Goal: Information Seeking & Learning: Learn about a topic

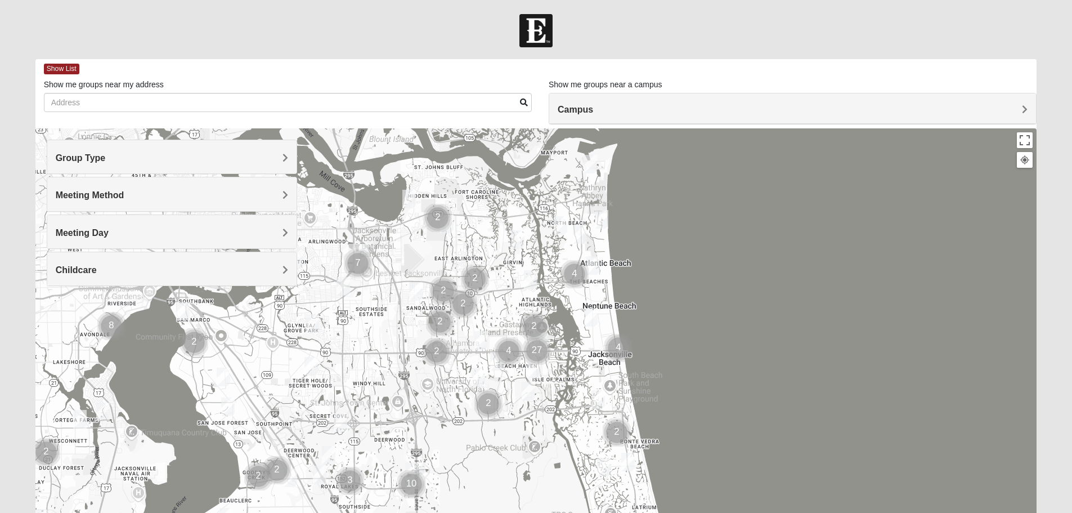
click at [189, 163] on h4 "Group Type" at bounding box center [172, 158] width 232 height 11
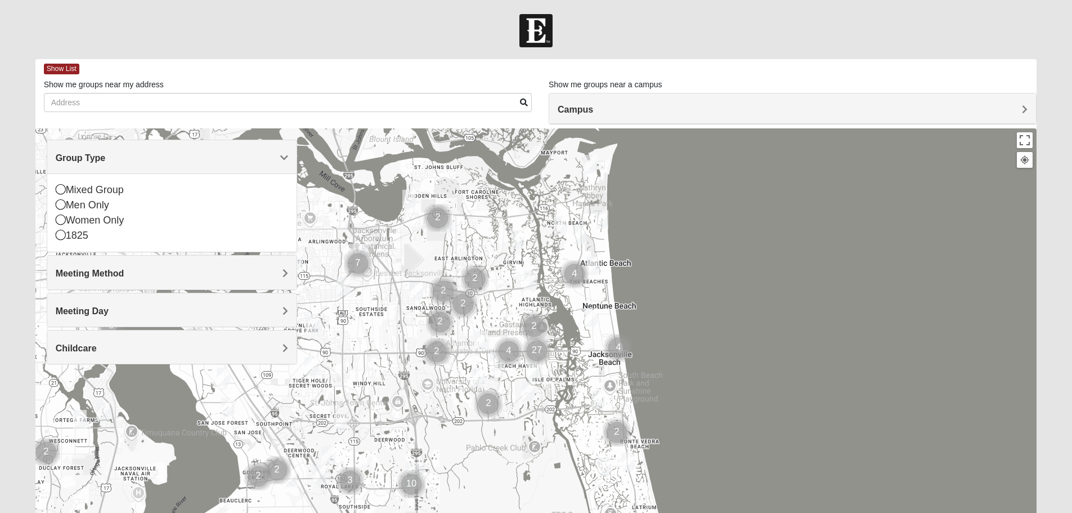
click at [189, 163] on h4 "Group Type" at bounding box center [172, 158] width 232 height 11
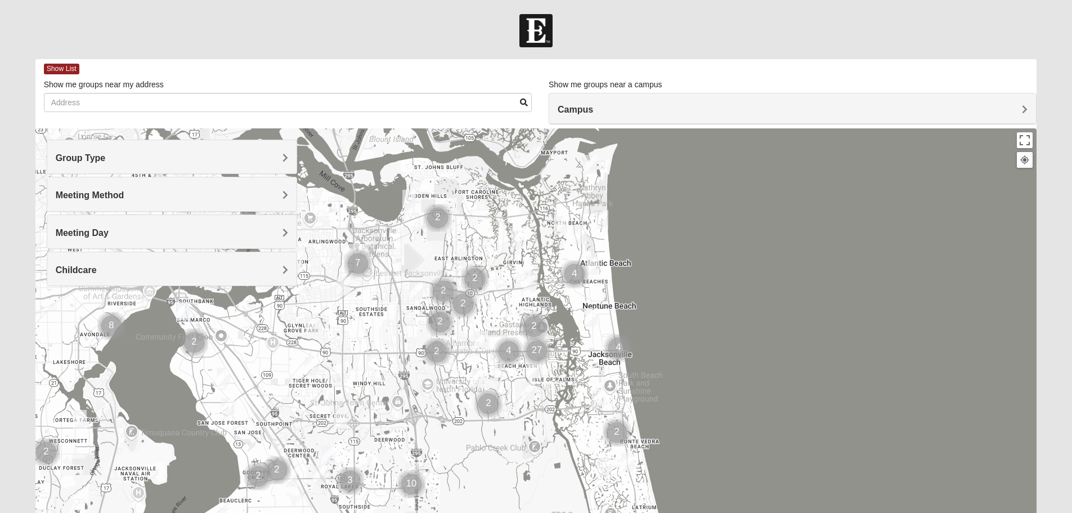
click at [178, 188] on div "Meeting Method" at bounding box center [171, 193] width 249 height 33
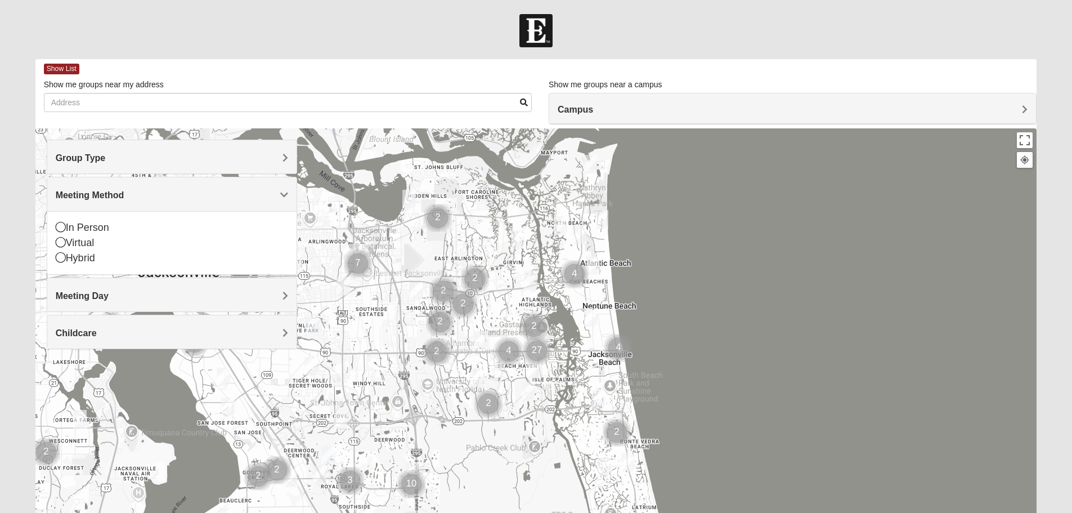
click at [178, 188] on div "Meeting Method" at bounding box center [171, 193] width 249 height 33
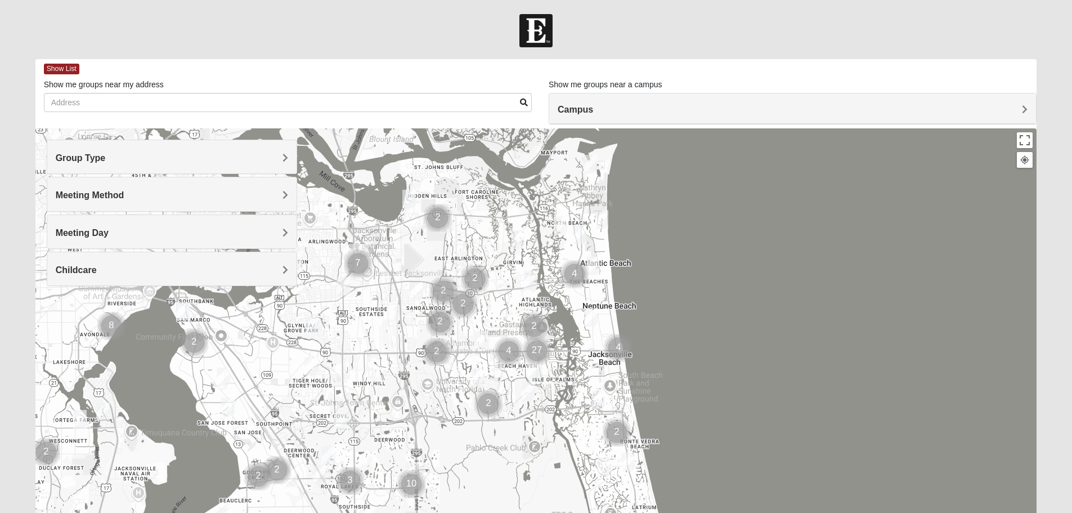
click at [594, 263] on img "Mixed Dennis 32233" at bounding box center [593, 265] width 14 height 19
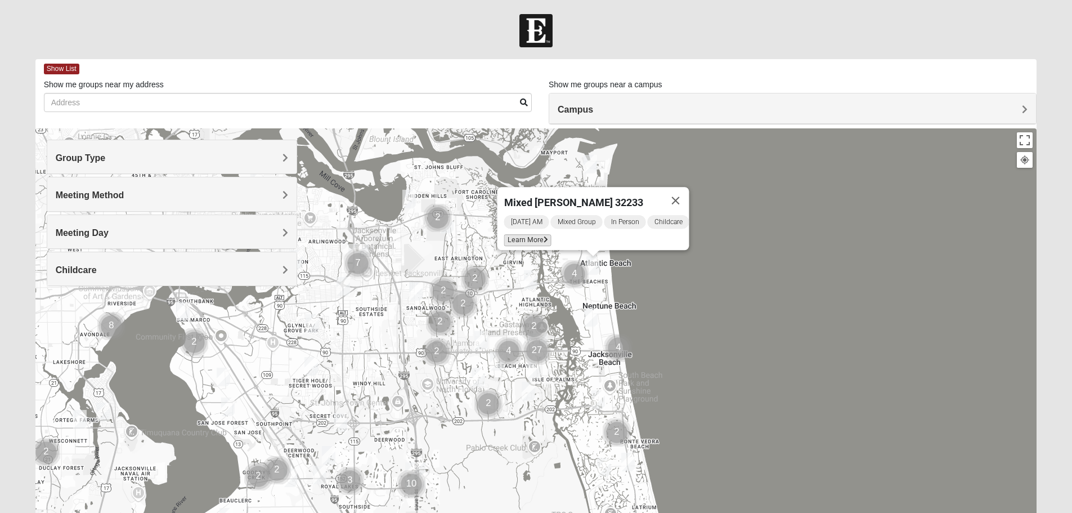
click at [511, 234] on span "Learn More" at bounding box center [527, 240] width 47 height 12
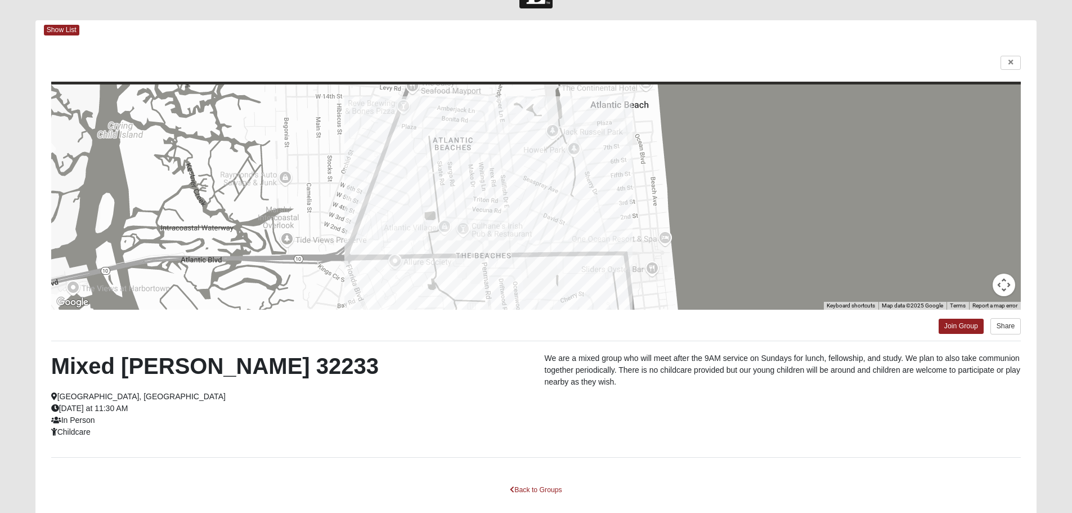
scroll to position [101, 0]
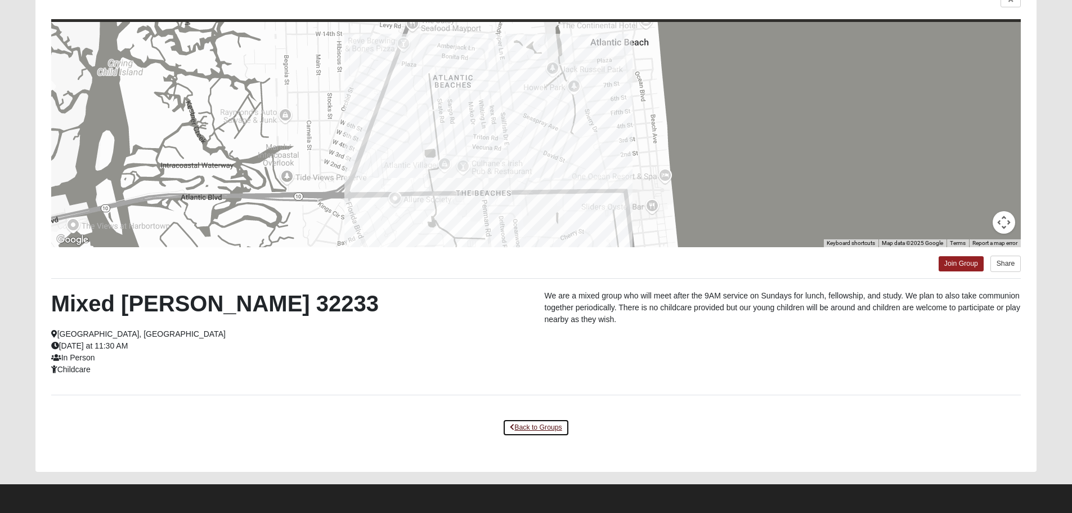
click at [531, 423] on link "Back to Groups" at bounding box center [536, 427] width 66 height 17
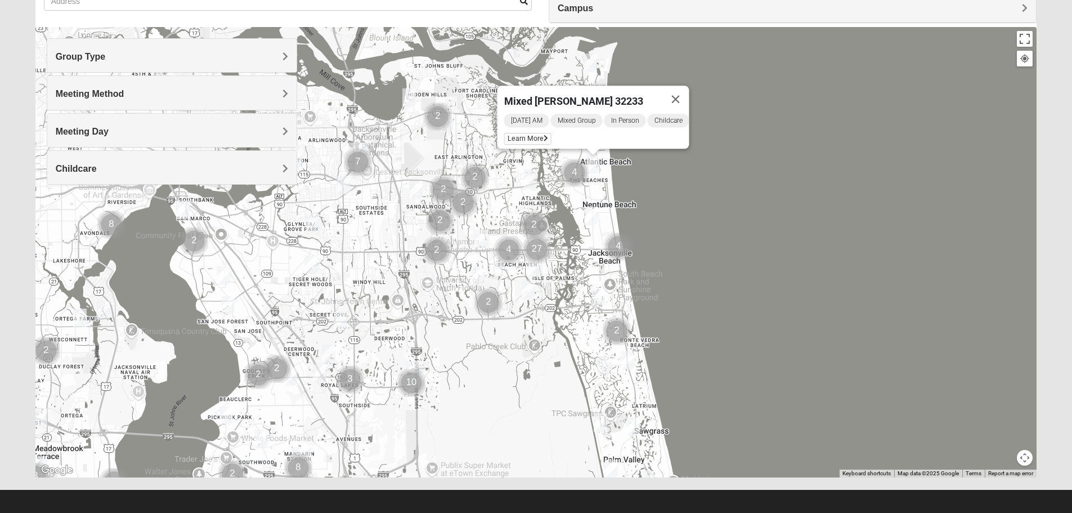
scroll to position [0, 0]
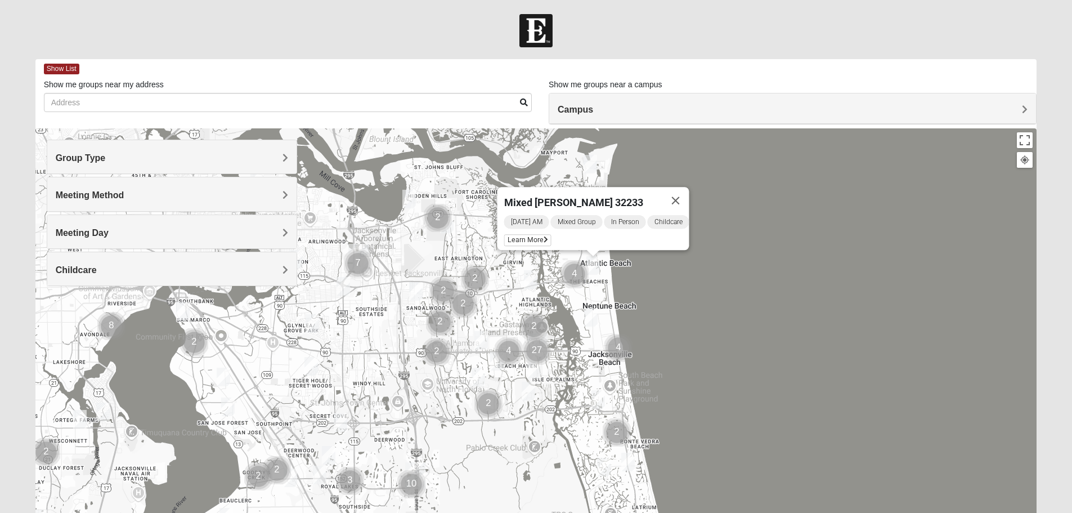
click at [165, 148] on div "Group Type" at bounding box center [171, 156] width 249 height 33
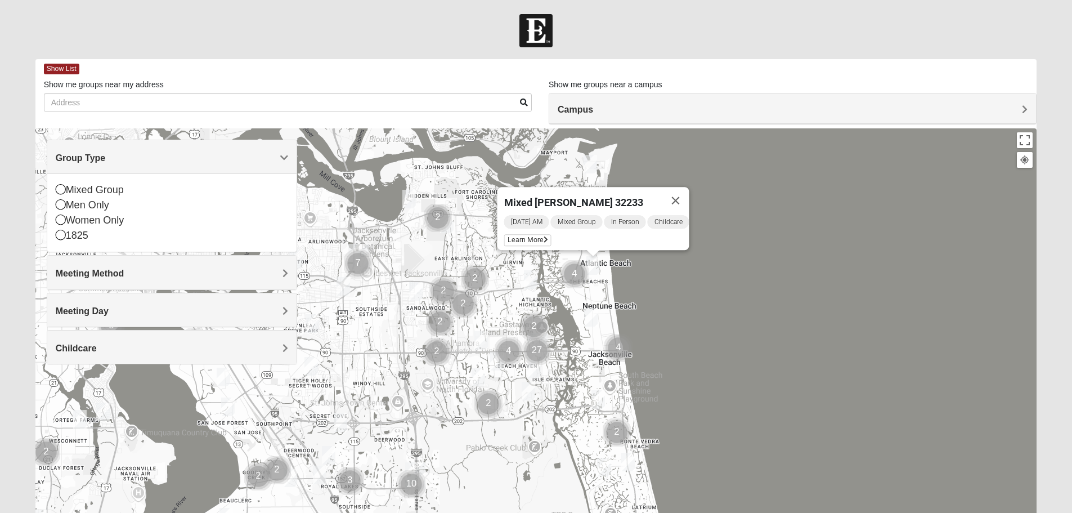
click at [160, 163] on h4 "Group Type" at bounding box center [172, 158] width 232 height 11
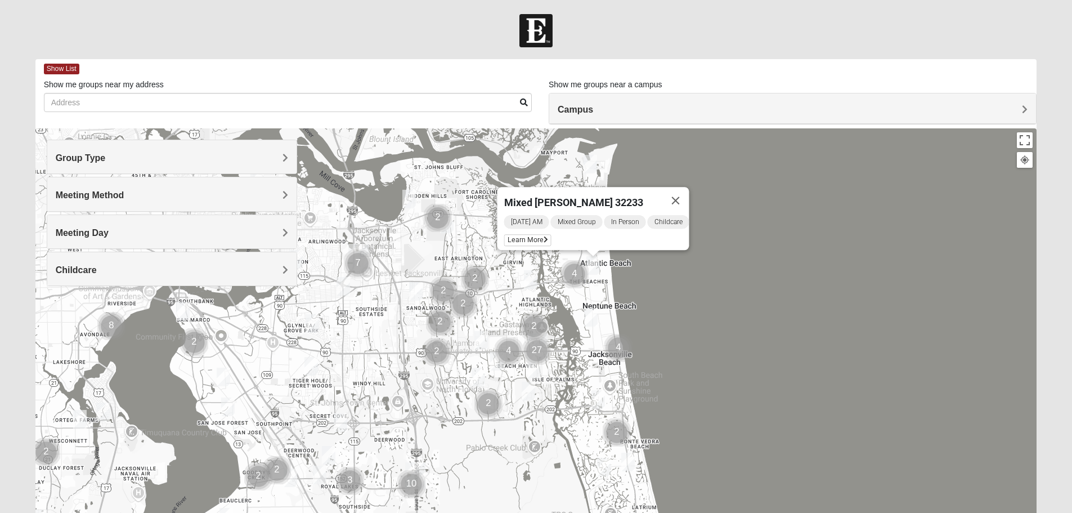
click at [157, 200] on h4 "Meeting Method" at bounding box center [172, 195] width 232 height 11
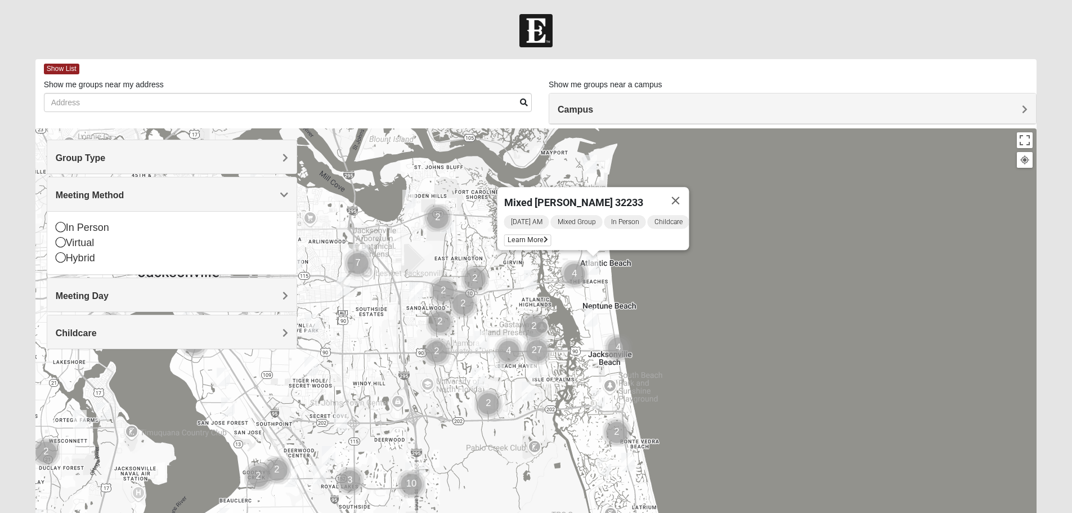
click at [157, 200] on h4 "Meeting Method" at bounding box center [172, 195] width 232 height 11
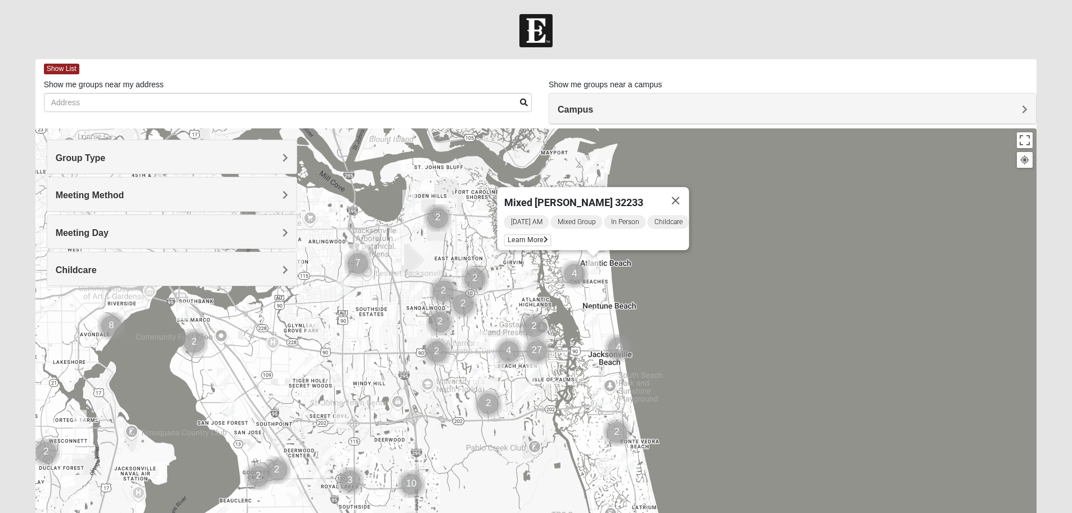
click at [146, 152] on div "Group Type" at bounding box center [171, 156] width 249 height 33
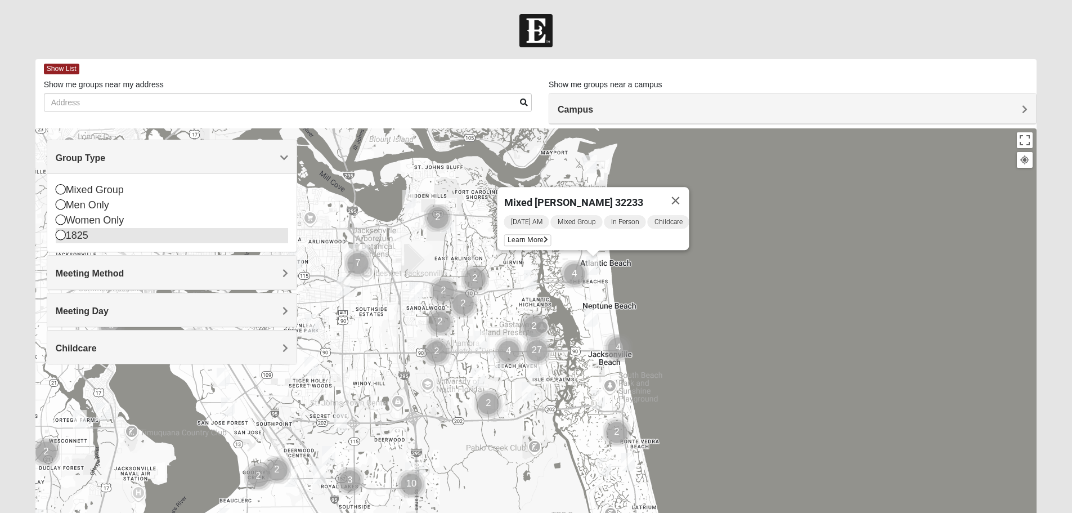
click at [61, 233] on icon at bounding box center [61, 235] width 10 height 10
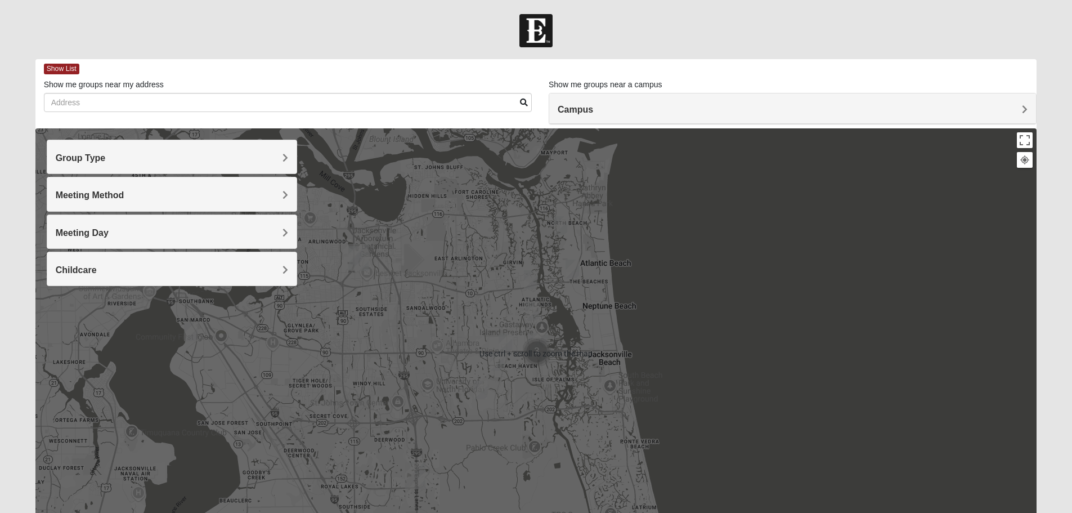
scroll to position [56, 0]
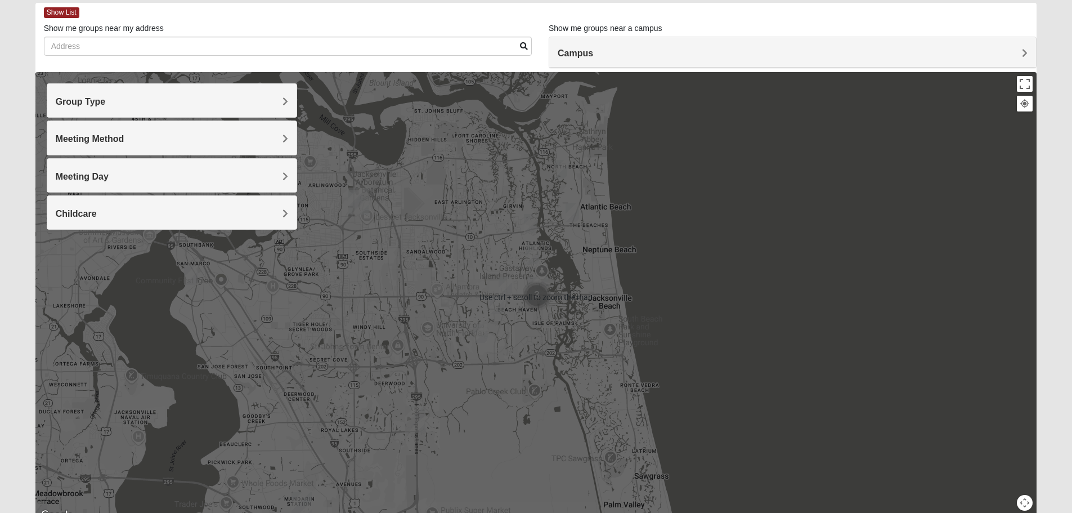
click at [764, 351] on div at bounding box center [536, 297] width 1002 height 450
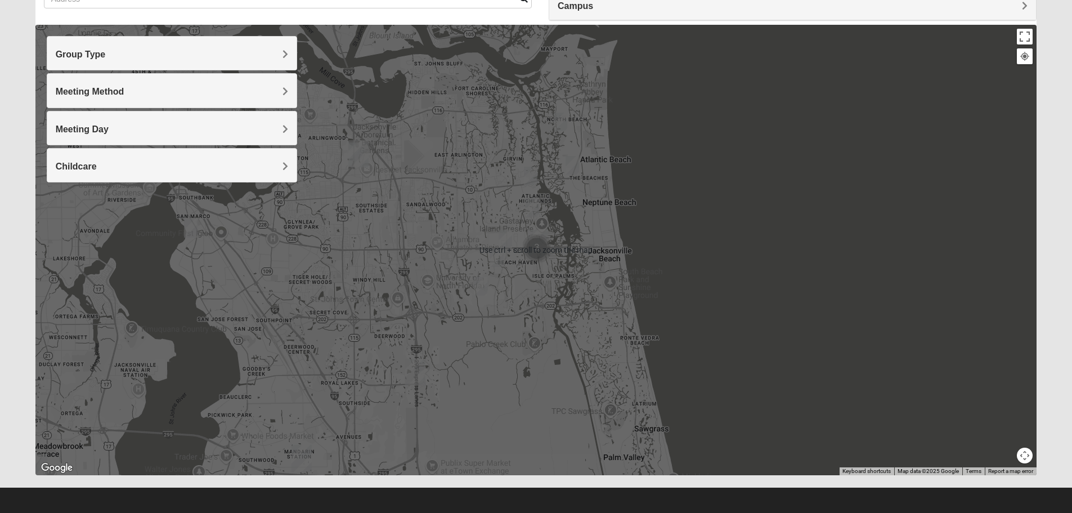
scroll to position [107, 0]
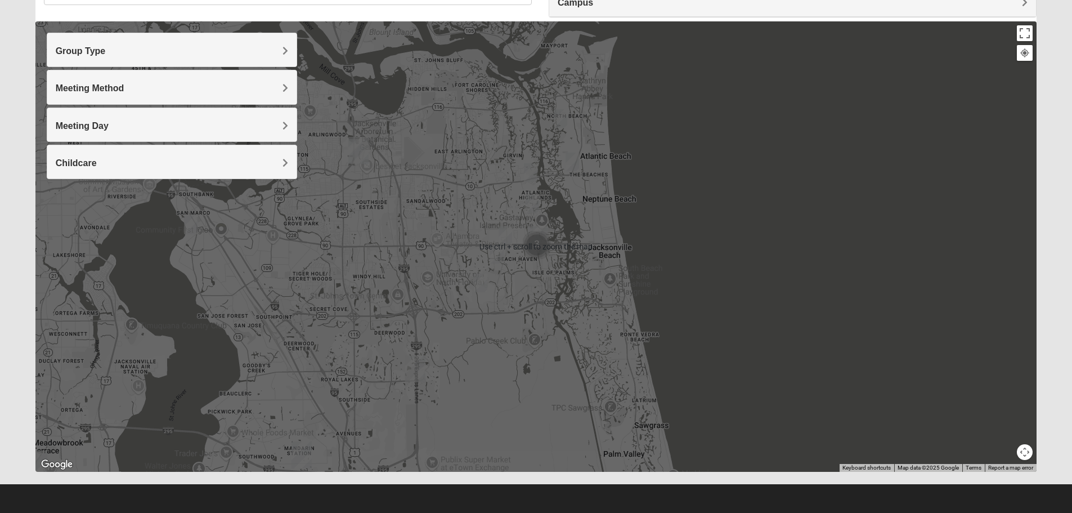
click at [806, 289] on div at bounding box center [536, 246] width 1002 height 450
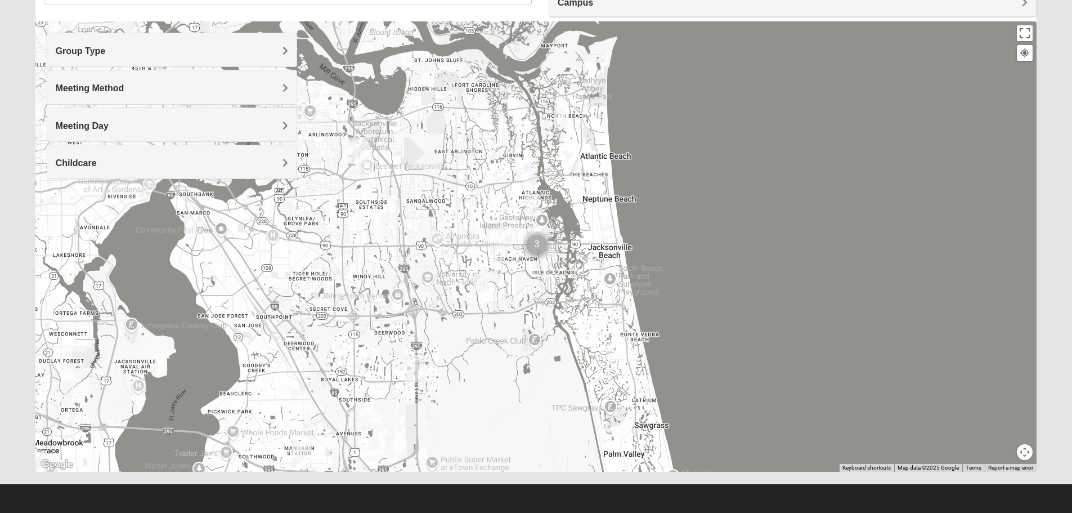
drag, startPoint x: 392, startPoint y: 366, endPoint x: 598, endPoint y: 293, distance: 218.4
click at [622, 293] on div at bounding box center [536, 246] width 1002 height 450
click at [576, 166] on img "1825 Mixed Arola 32233" at bounding box center [573, 162] width 14 height 19
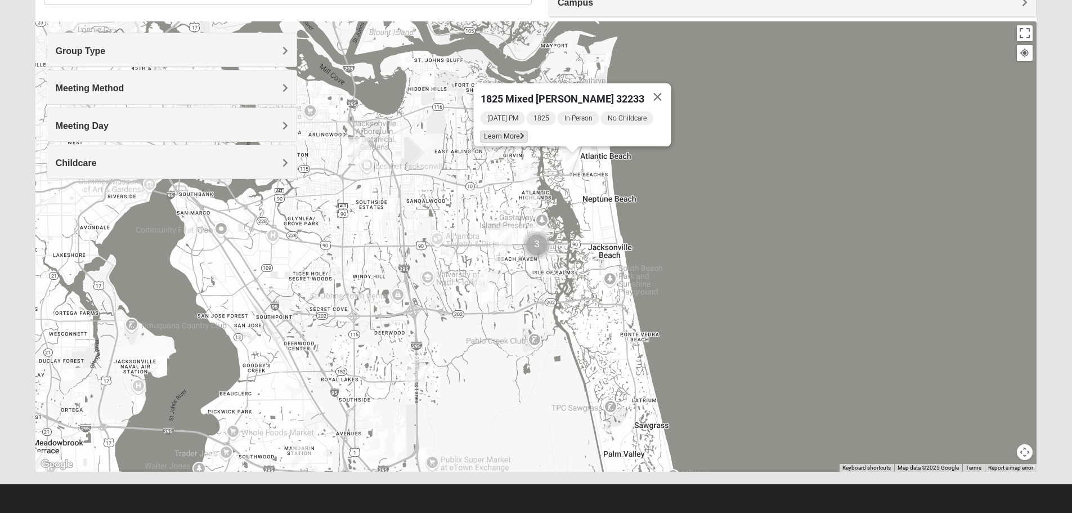
click at [496, 131] on span "Learn More" at bounding box center [503, 137] width 47 height 12
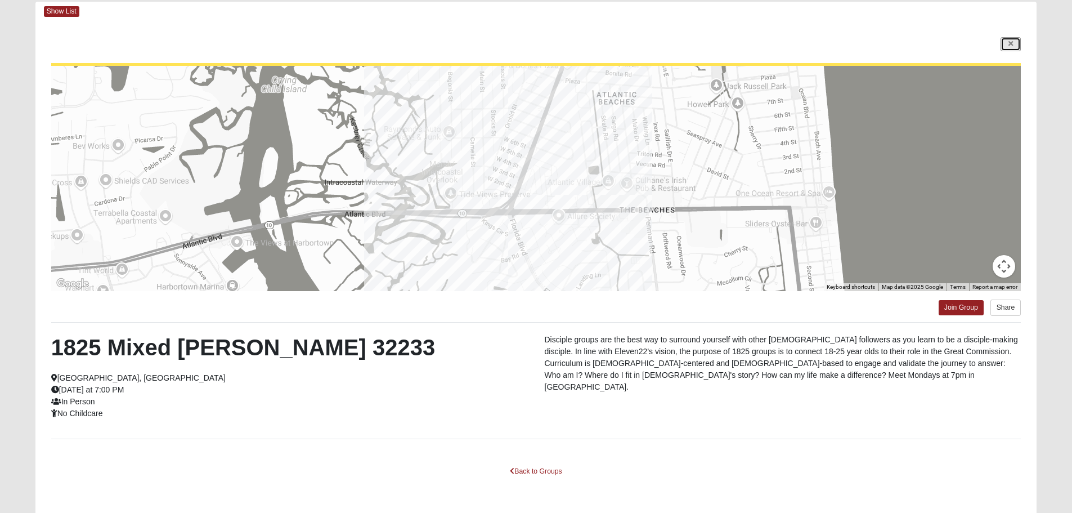
drag, startPoint x: 1008, startPoint y: 40, endPoint x: 998, endPoint y: 43, distance: 10.5
click at [1008, 40] on link at bounding box center [1011, 44] width 20 height 14
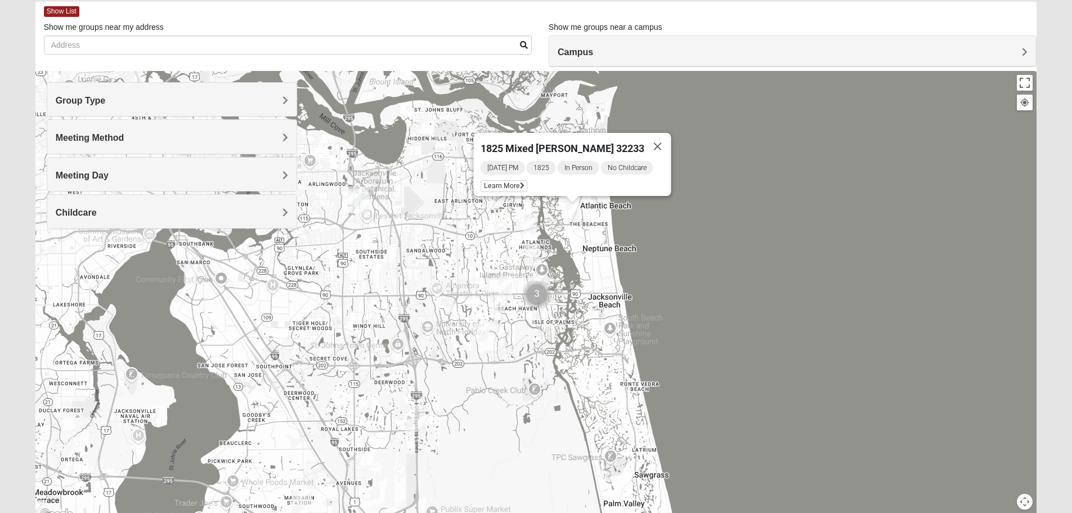
drag, startPoint x: 375, startPoint y: 357, endPoint x: 693, endPoint y: 289, distance: 325.3
click at [682, 294] on div "1825 Mixed [PERSON_NAME] 32233 [DATE] PM 1825 In Person No Childcare Learn More" at bounding box center [536, 296] width 1002 height 450
click at [1028, 87] on button "Toggle fullscreen view" at bounding box center [1025, 83] width 16 height 16
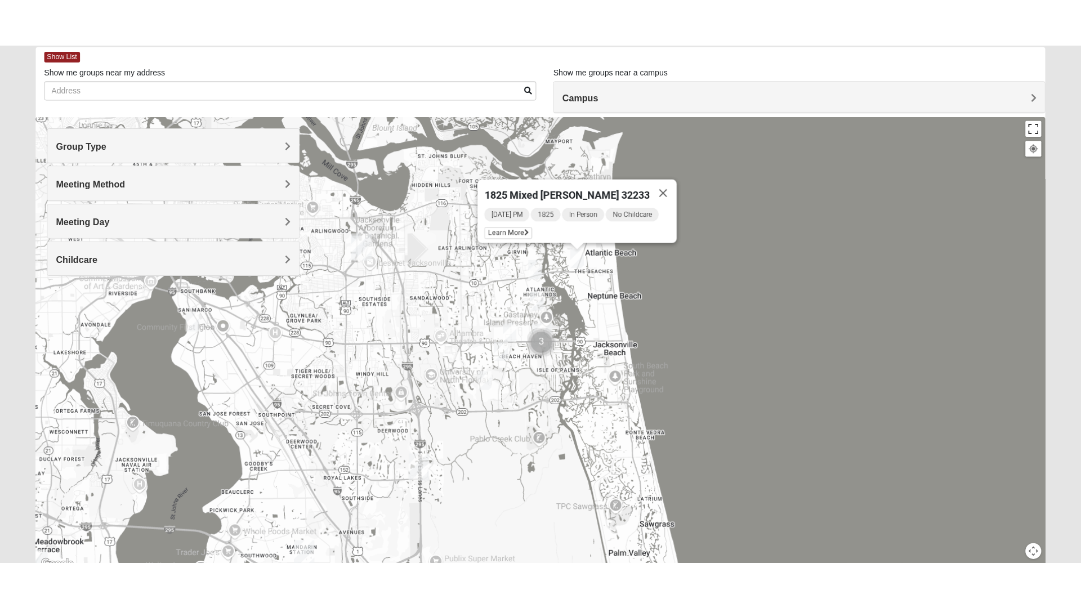
scroll to position [12, 0]
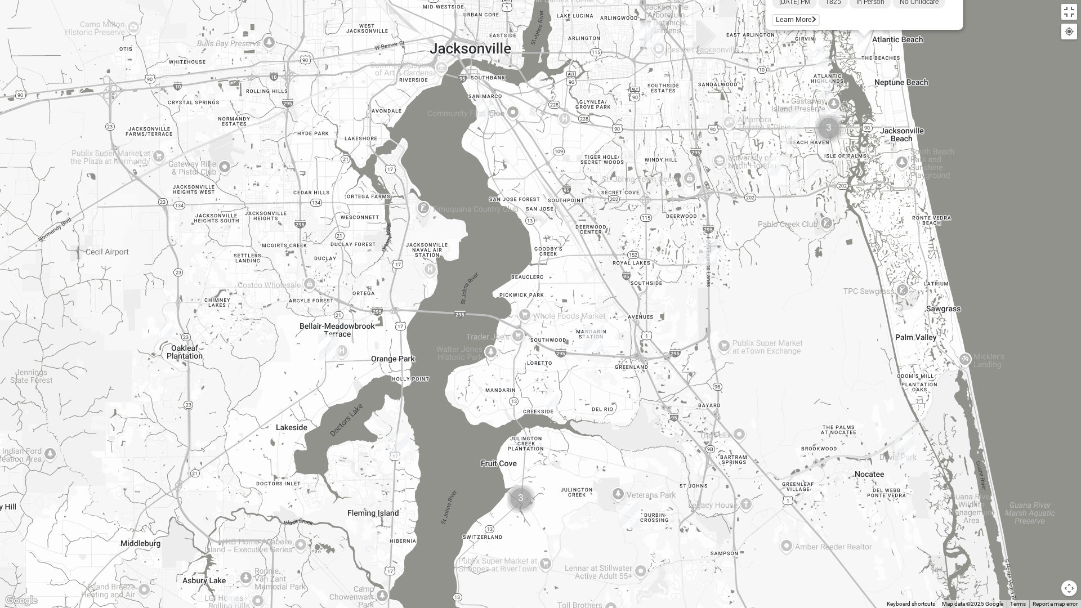
drag, startPoint x: 223, startPoint y: 492, endPoint x: 518, endPoint y: 313, distance: 344.8
click at [516, 313] on div "1825 Mixed [PERSON_NAME] 32233 [DATE] PM 1825 In Person No Childcare Learn More" at bounding box center [540, 304] width 1081 height 608
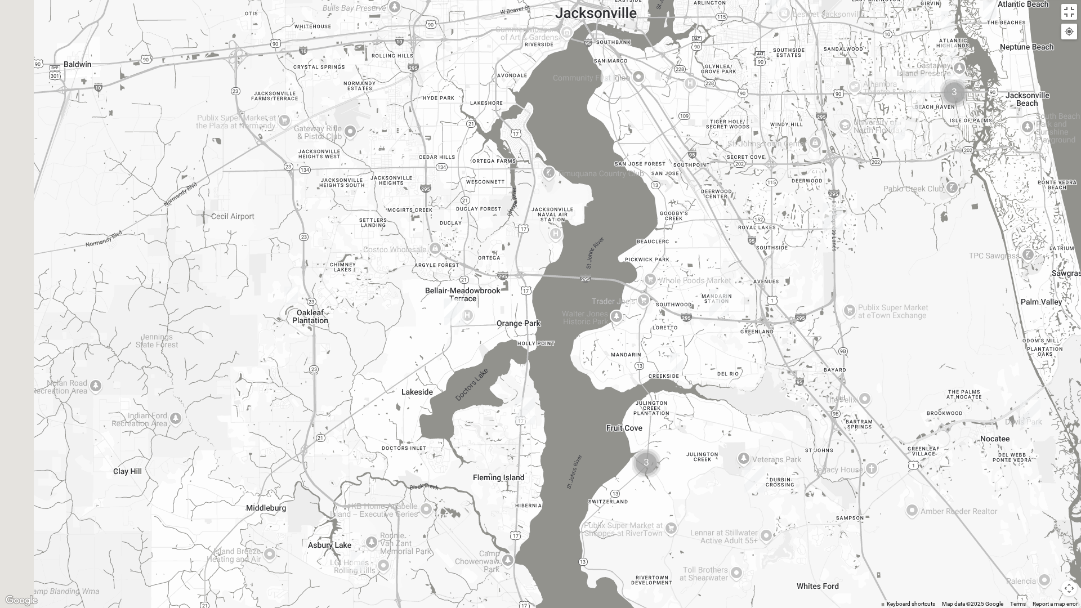
drag, startPoint x: 401, startPoint y: 356, endPoint x: 510, endPoint y: 326, distance: 113.0
click at [510, 326] on div "1825 Mixed [PERSON_NAME] 32233 [DATE] PM 1825 In Person No Childcare Learn More" at bounding box center [540, 304] width 1081 height 608
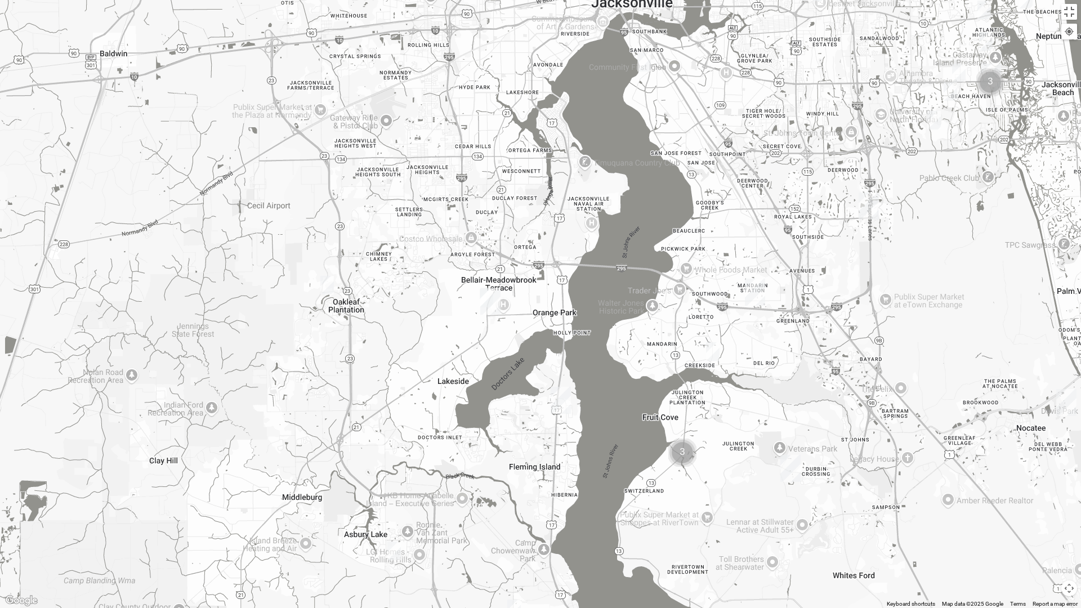
click at [329, 285] on img "1825 Mens Potrawski 32065" at bounding box center [327, 285] width 14 height 19
click at [253, 254] on span "Learn More" at bounding box center [267, 260] width 47 height 12
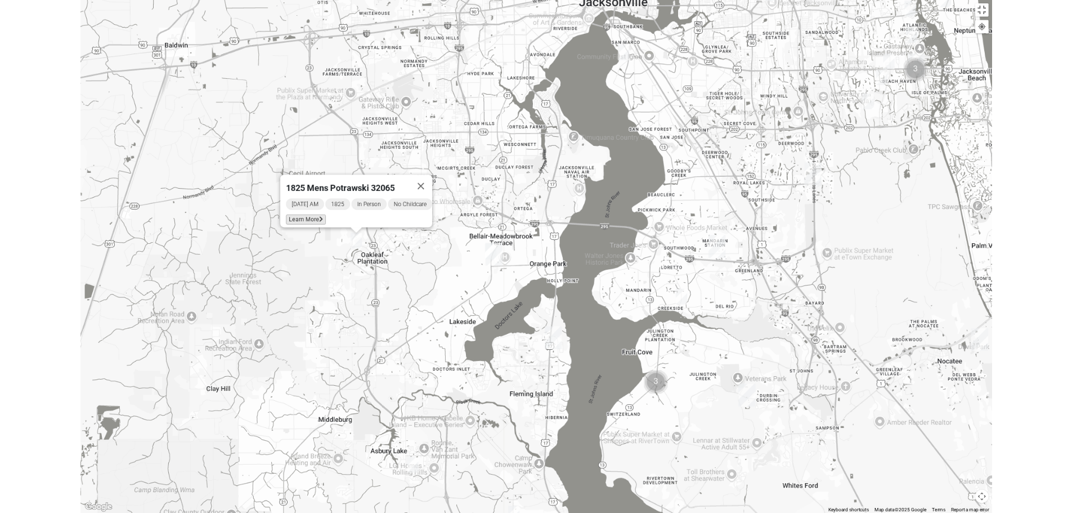
scroll to position [6, 0]
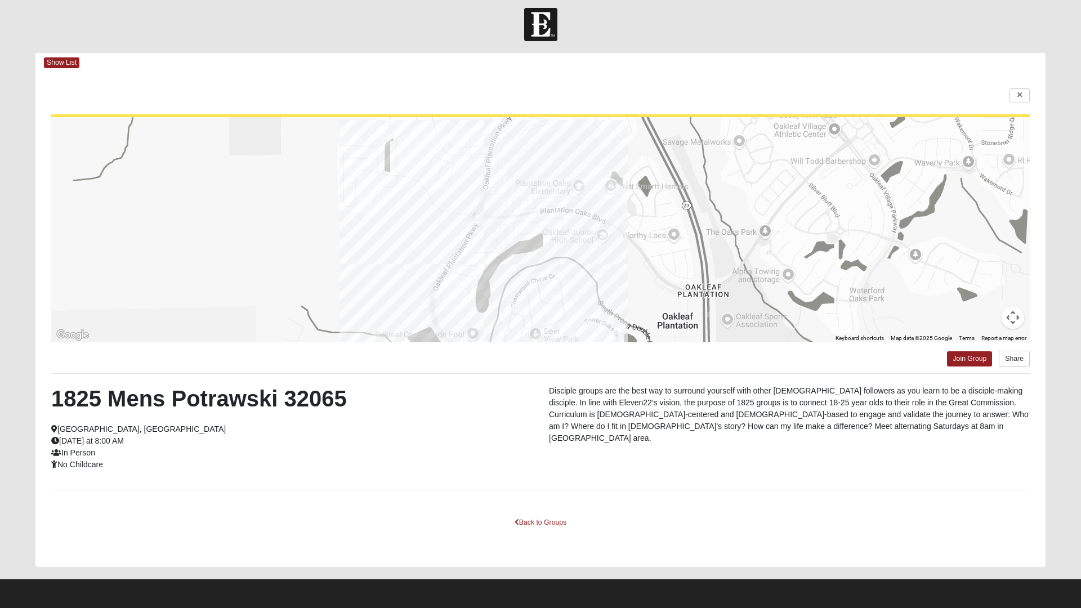
click at [1016, 96] on html "Log In Find A Group Error Show List Loading Groups" at bounding box center [540, 301] width 1081 height 614
click at [1016, 97] on html "Log In Find A Group Error Show List Loading Groups" at bounding box center [540, 301] width 1081 height 614
click at [516, 512] on html "Log In Find A Group Error Show List Loading Groups" at bounding box center [540, 301] width 1081 height 614
click at [539, 512] on html "Log In Find A Group Error Show List Loading Groups" at bounding box center [540, 301] width 1081 height 614
click at [1019, 97] on html "Log In Find A Group Error Show List Loading Groups" at bounding box center [540, 301] width 1081 height 614
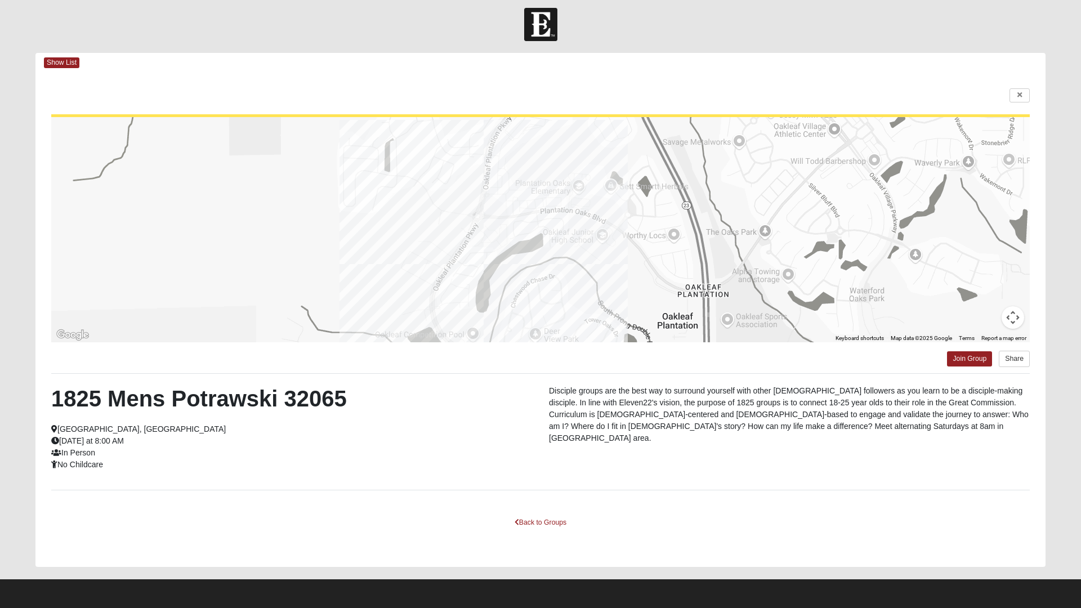
click at [555, 512] on html "Log In Find A Group Error Show List Loading Groups" at bounding box center [540, 301] width 1081 height 614
click at [550, 512] on html "Log In Find A Group Error Show List Loading Groups" at bounding box center [540, 301] width 1081 height 614
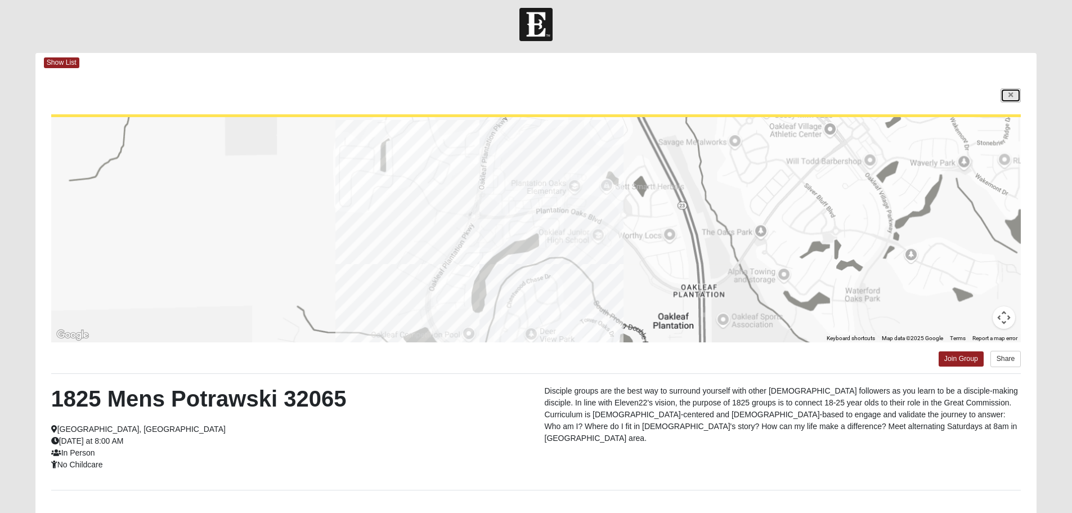
click at [1016, 97] on link at bounding box center [1011, 95] width 20 height 14
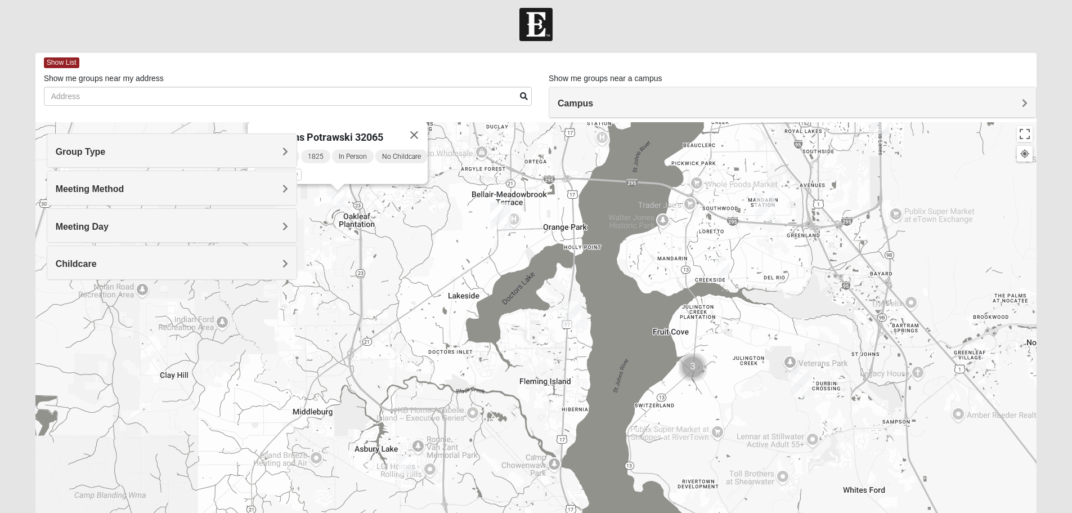
drag, startPoint x: 646, startPoint y: 434, endPoint x: 659, endPoint y: 302, distance: 132.9
click at [660, 302] on div "1825 Mens Potrawski 32065 [DATE] AM 1825 In Person No Childcare Learn More" at bounding box center [536, 347] width 1002 height 450
click at [405, 464] on img "1825 Mixed Fennell 32043" at bounding box center [405, 464] width 14 height 19
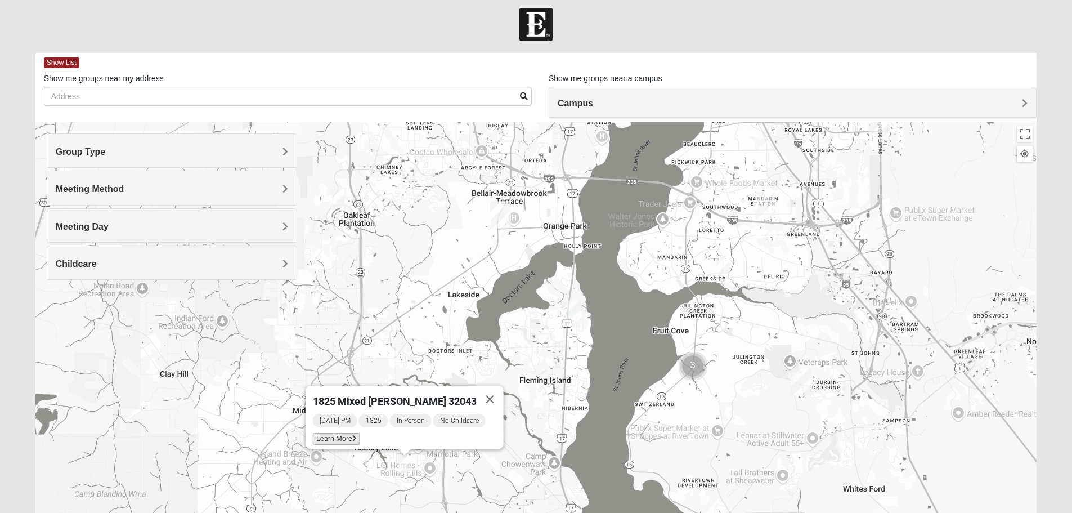
click at [353, 433] on span "Learn More" at bounding box center [335, 439] width 47 height 12
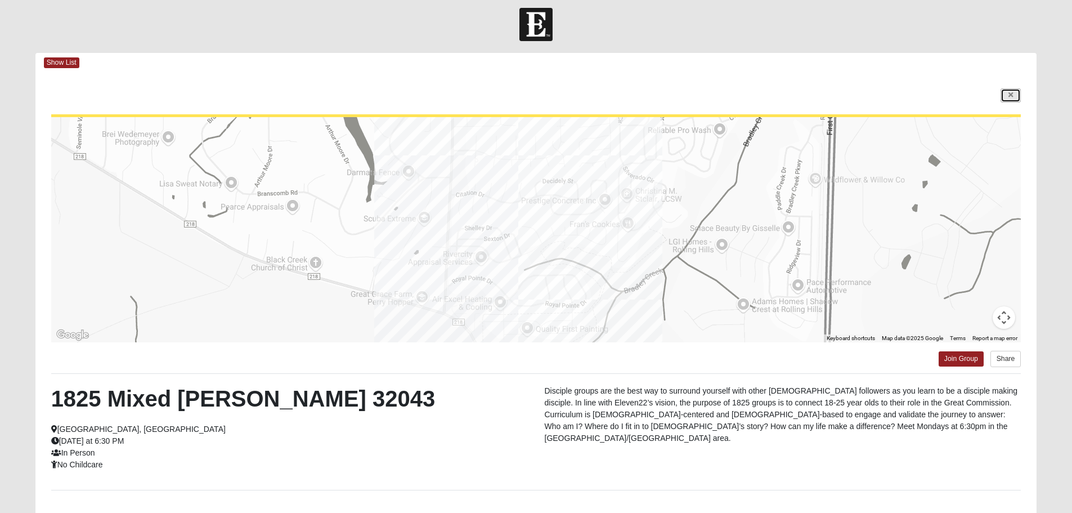
click at [1012, 93] on icon at bounding box center [1011, 95] width 5 height 7
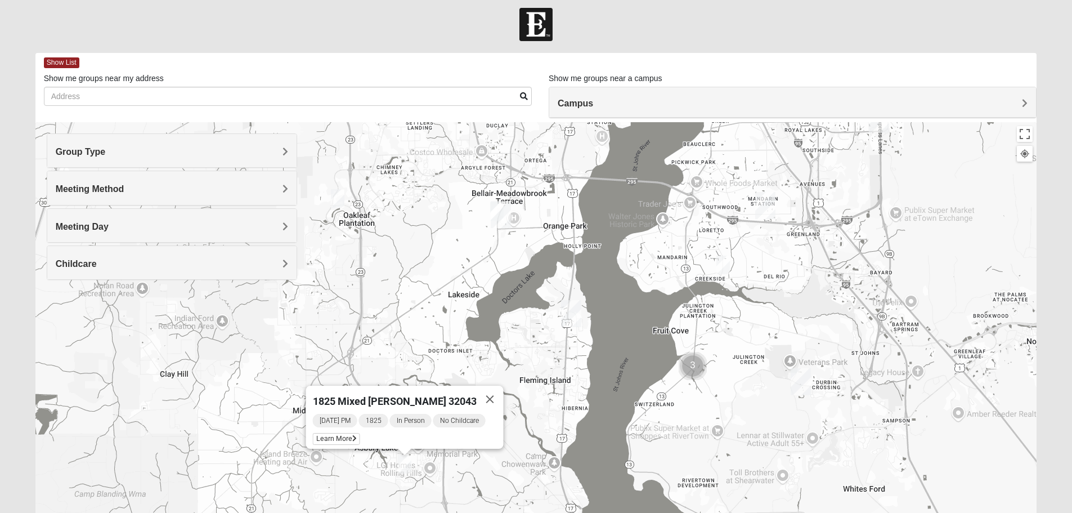
click at [713, 277] on div "1825 Mixed [PERSON_NAME] 32043 [DATE] PM 1825 In Person No Childcare Learn More" at bounding box center [536, 347] width 1002 height 450
click at [723, 271] on img "1825 Mixed Lloyd 32223" at bounding box center [723, 265] width 14 height 19
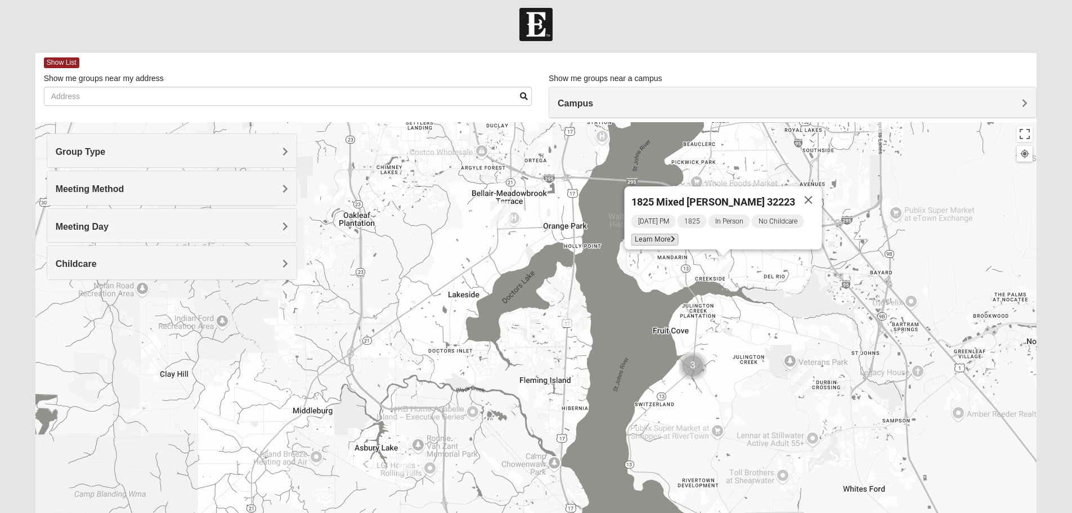
click at [664, 237] on span "Learn More" at bounding box center [654, 240] width 47 height 12
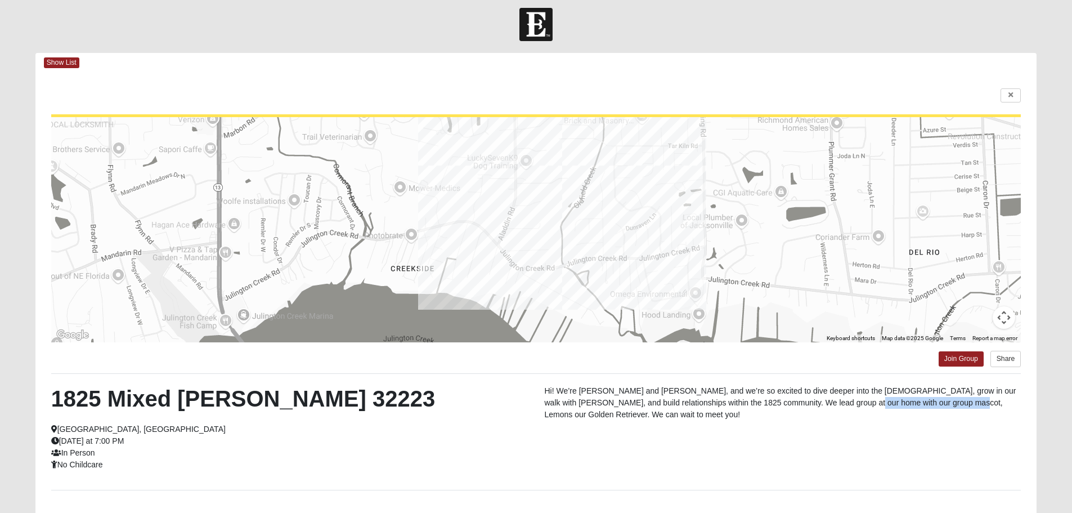
drag, startPoint x: 822, startPoint y: 404, endPoint x: 926, endPoint y: 406, distance: 104.7
click at [926, 406] on p "Hi! We’re [PERSON_NAME] and [PERSON_NAME], and we’re so excited to dive deeper …" at bounding box center [783, 402] width 477 height 35
click at [624, 433] on div "1825 Mixed [PERSON_NAME] 32223 [GEOGRAPHIC_DATA], [GEOGRAPHIC_DATA] [DATE] at 7…" at bounding box center [536, 431] width 987 height 93
click at [1011, 93] on icon at bounding box center [1011, 95] width 5 height 7
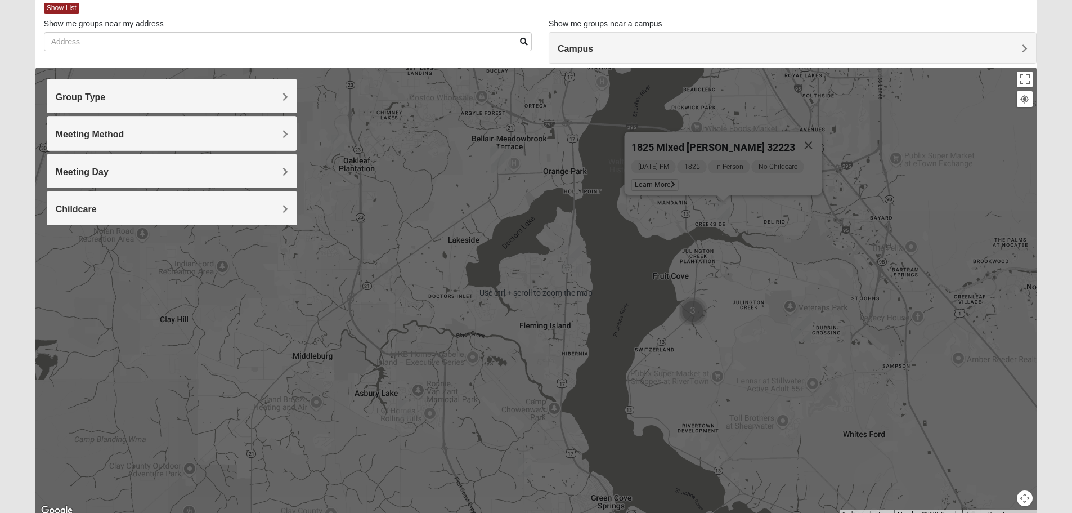
scroll to position [107, 0]
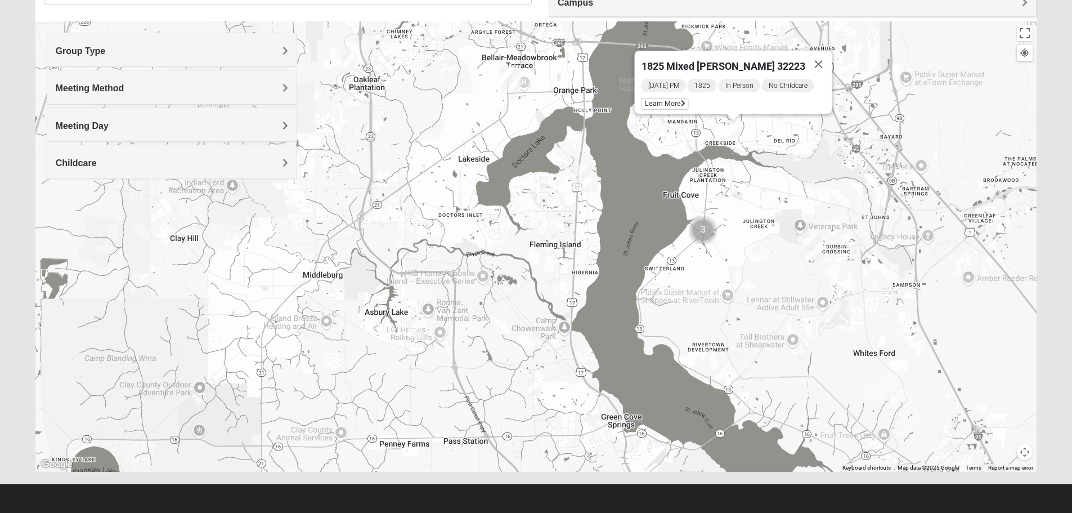
drag, startPoint x: 585, startPoint y: 383, endPoint x: 595, endPoint y: 347, distance: 37.4
click at [595, 347] on div "1825 Mixed [PERSON_NAME] 32223 [DATE] PM 1825 In Person No Childcare Learn More" at bounding box center [536, 246] width 1002 height 450
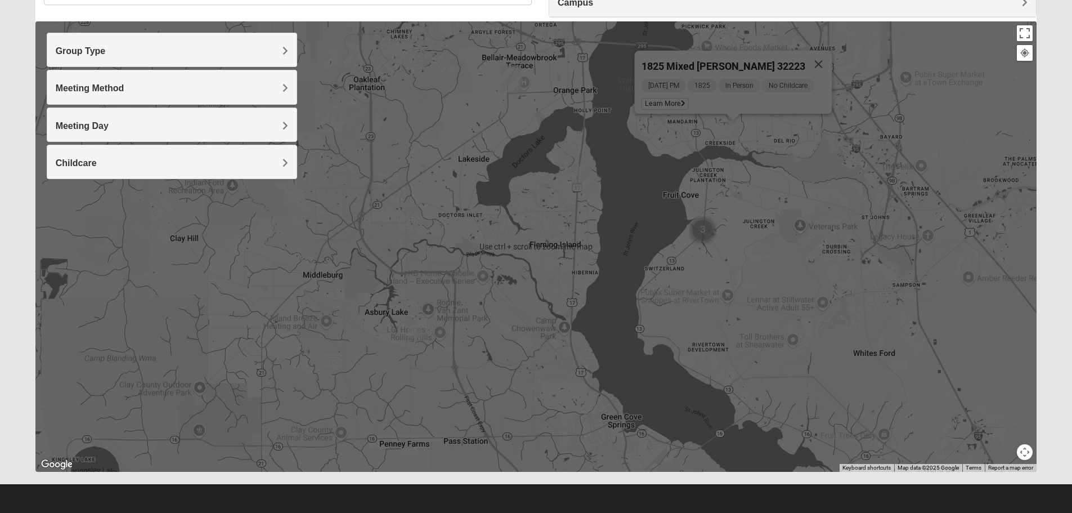
click at [535, 389] on img "1825 Mixed Thompson 32043" at bounding box center [535, 386] width 14 height 19
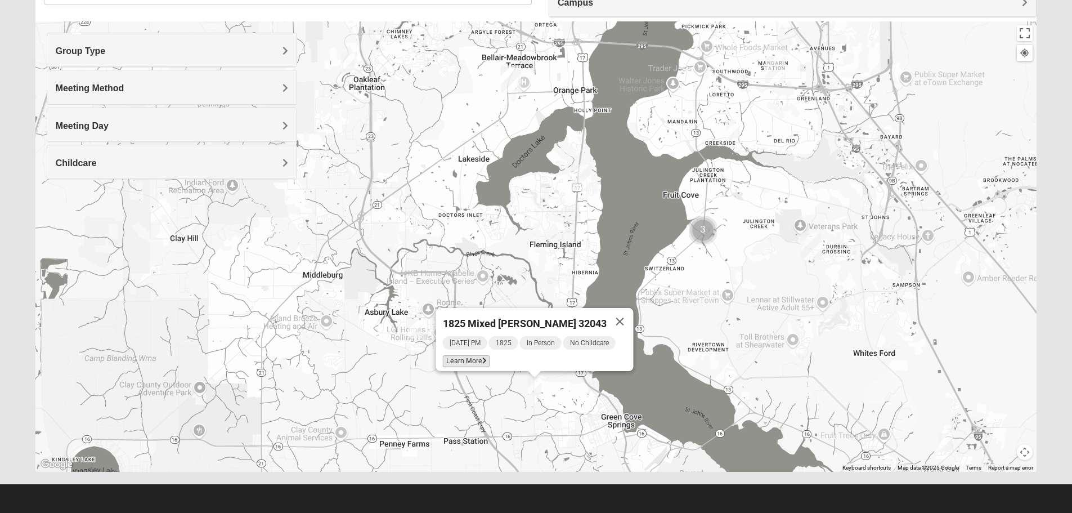
click at [469, 355] on span "Learn More" at bounding box center [465, 361] width 47 height 12
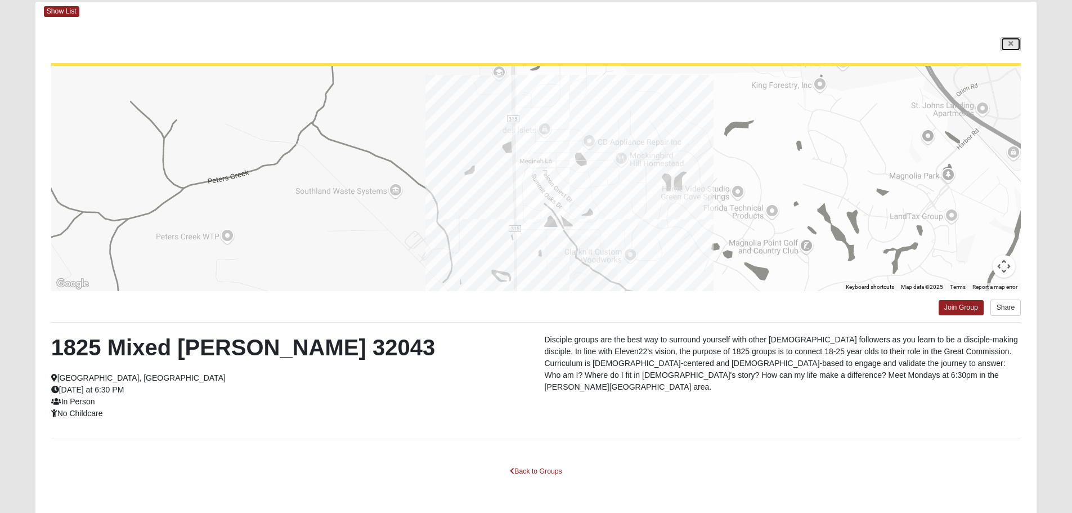
click at [1011, 37] on link at bounding box center [1011, 44] width 20 height 14
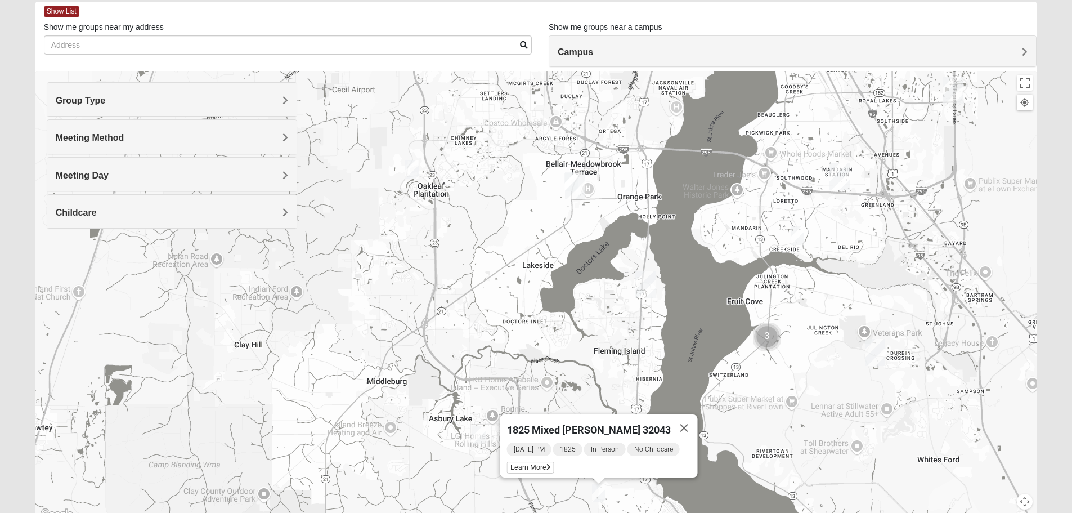
drag, startPoint x: 530, startPoint y: 299, endPoint x: 599, endPoint y: 357, distance: 91.1
click at [599, 357] on div "1825 Mixed [PERSON_NAME] 32043 [DATE] PM 1825 In Person No Childcare Learn More" at bounding box center [536, 296] width 1002 height 450
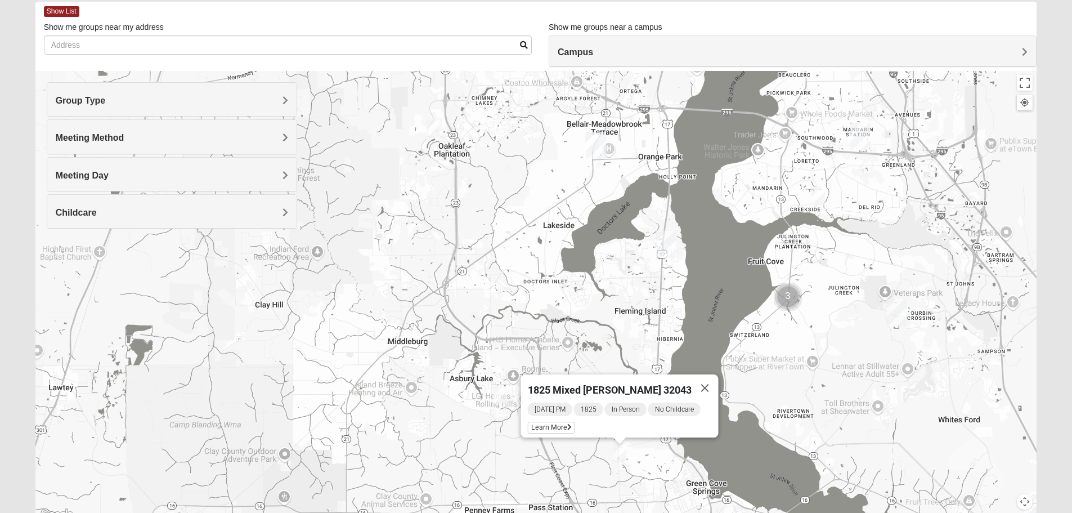
drag, startPoint x: 599, startPoint y: 297, endPoint x: 620, endPoint y: 253, distance: 48.6
click at [620, 253] on div "1825 Mixed [PERSON_NAME] 32043 [DATE] PM 1825 In Person No Childcare Learn More" at bounding box center [536, 296] width 1002 height 450
click at [817, 192] on img "1825 Mixed Lloyd 32223" at bounding box center [819, 195] width 14 height 19
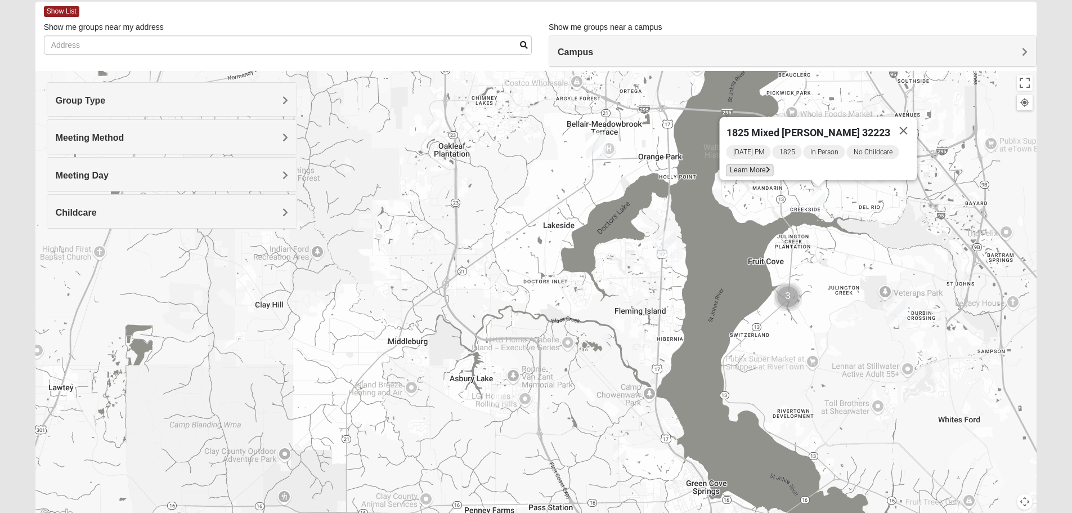
click at [761, 166] on span "Learn More" at bounding box center [749, 170] width 47 height 12
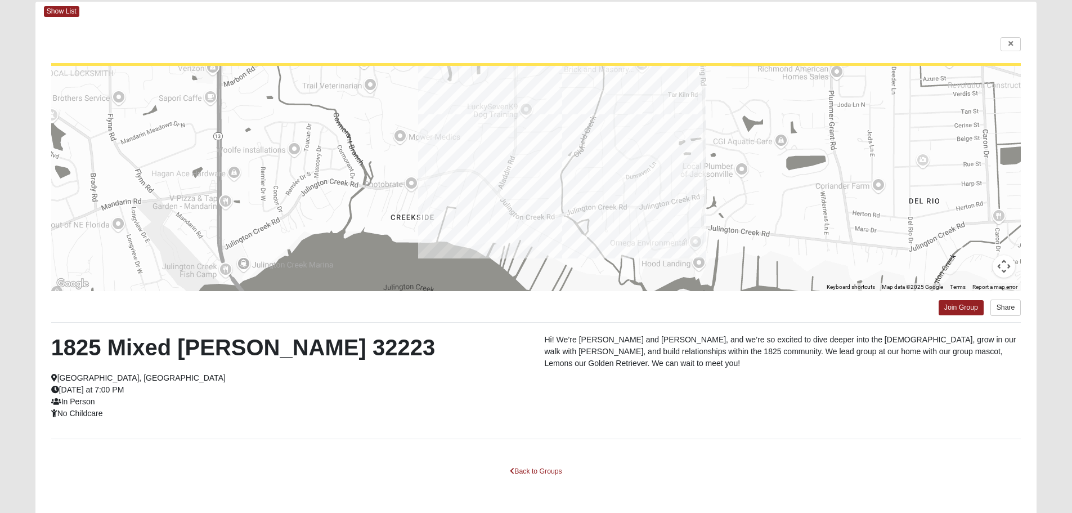
scroll to position [101, 0]
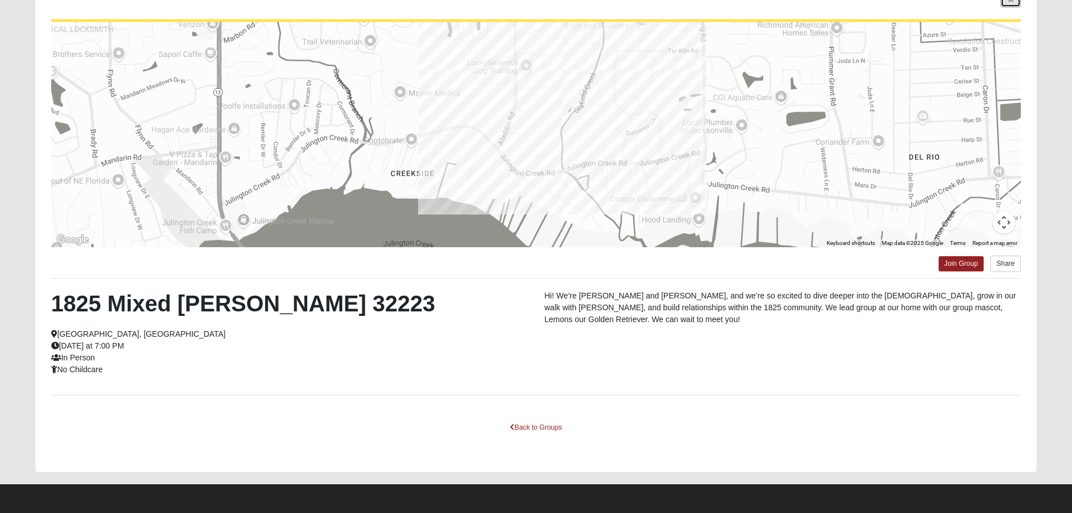
click at [1016, 2] on link at bounding box center [1011, 0] width 20 height 14
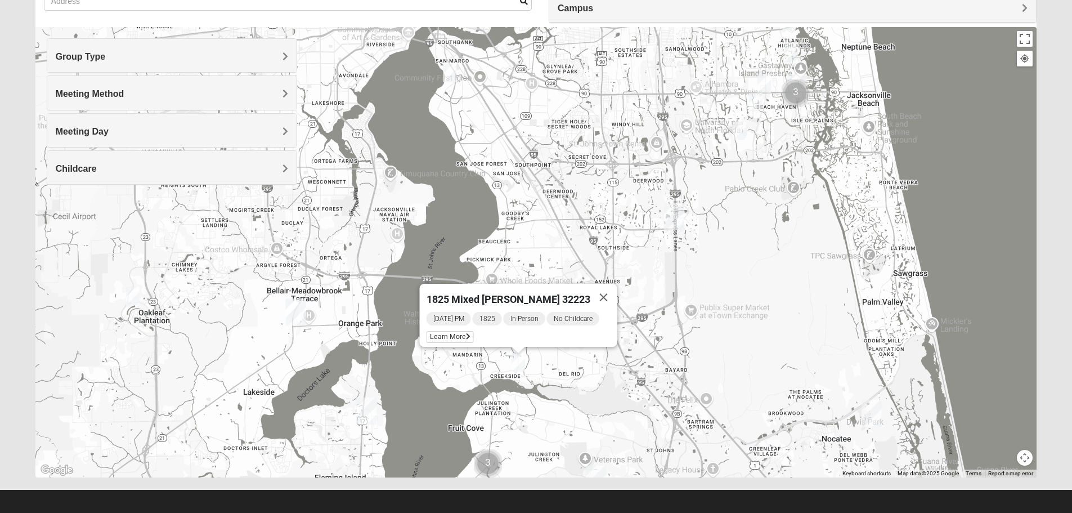
drag, startPoint x: 971, startPoint y: 218, endPoint x: 671, endPoint y: 441, distance: 373.7
click at [671, 441] on div "1825 Mixed [PERSON_NAME] 32223 [DATE] PM 1825 In Person No Childcare Learn More" at bounding box center [536, 252] width 1002 height 450
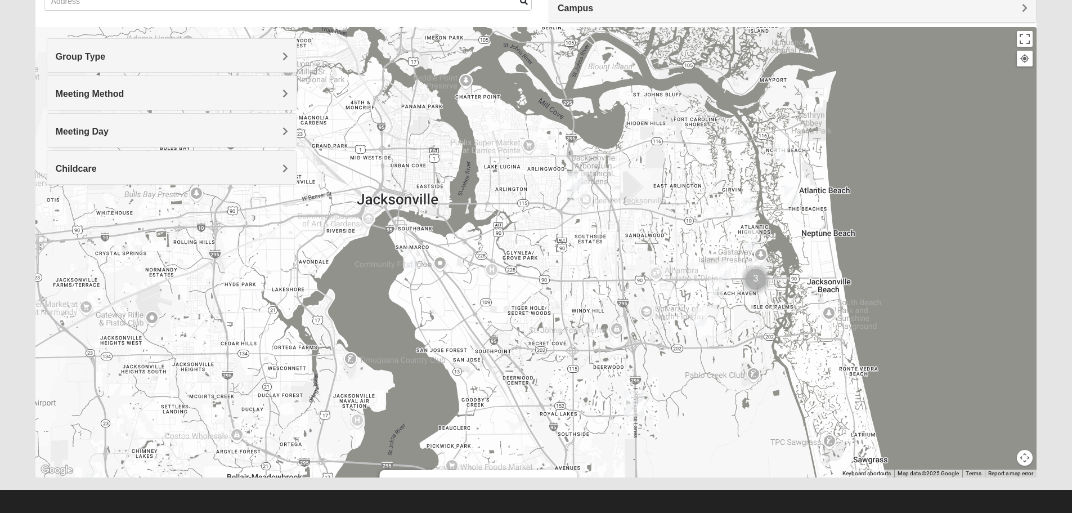
drag, startPoint x: 761, startPoint y: 210, endPoint x: 727, endPoint y: 364, distance: 156.8
click at [727, 364] on div "1825 Mixed [PERSON_NAME] 32223 [DATE] PM 1825 In Person No Childcare Learn More" at bounding box center [536, 252] width 1002 height 450
click at [792, 201] on img "1825 Mixed Arola 32233" at bounding box center [791, 196] width 14 height 19
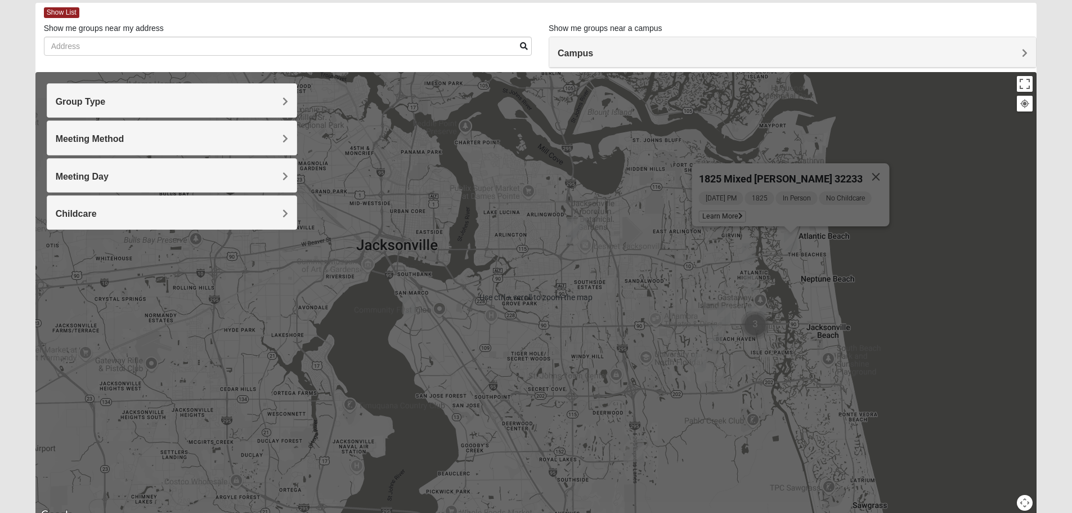
scroll to position [45, 0]
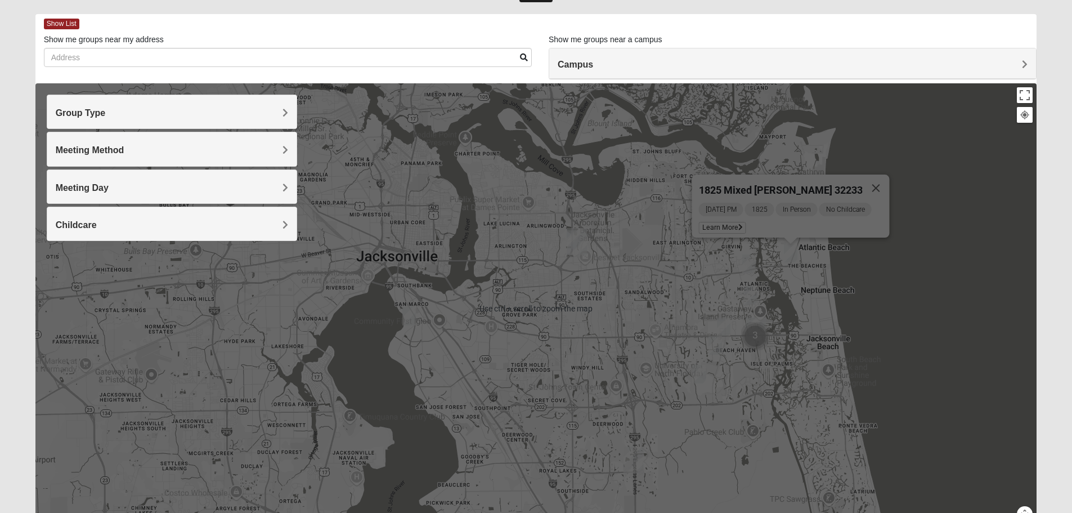
click at [918, 249] on div "1825 Mixed [PERSON_NAME] 32233 [DATE] PM 1825 In Person No Childcare Learn More" at bounding box center [536, 308] width 1002 height 450
click at [875, 174] on button "Close" at bounding box center [875, 187] width 27 height 27
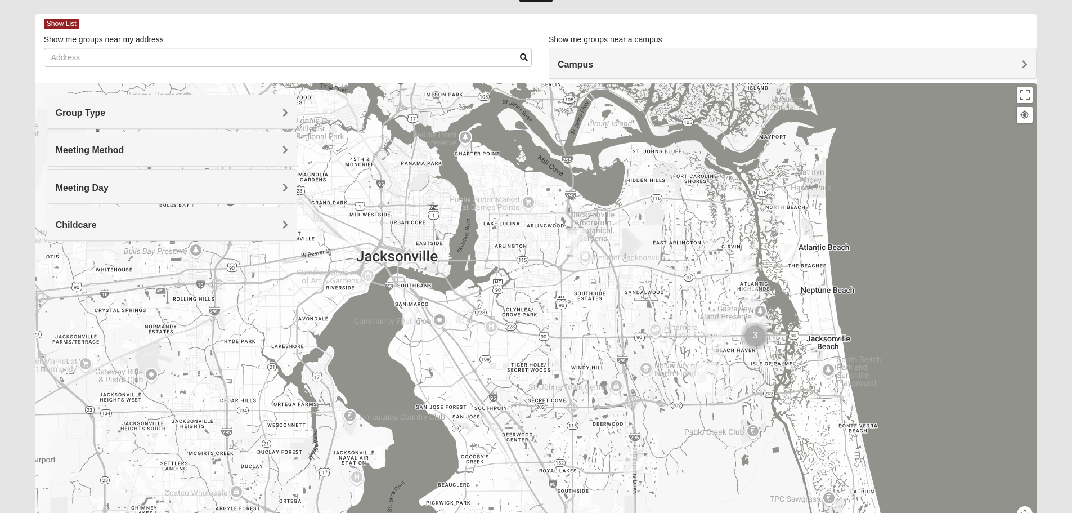
click at [791, 257] on img "1825 Mixed Arola 32233" at bounding box center [791, 253] width 14 height 19
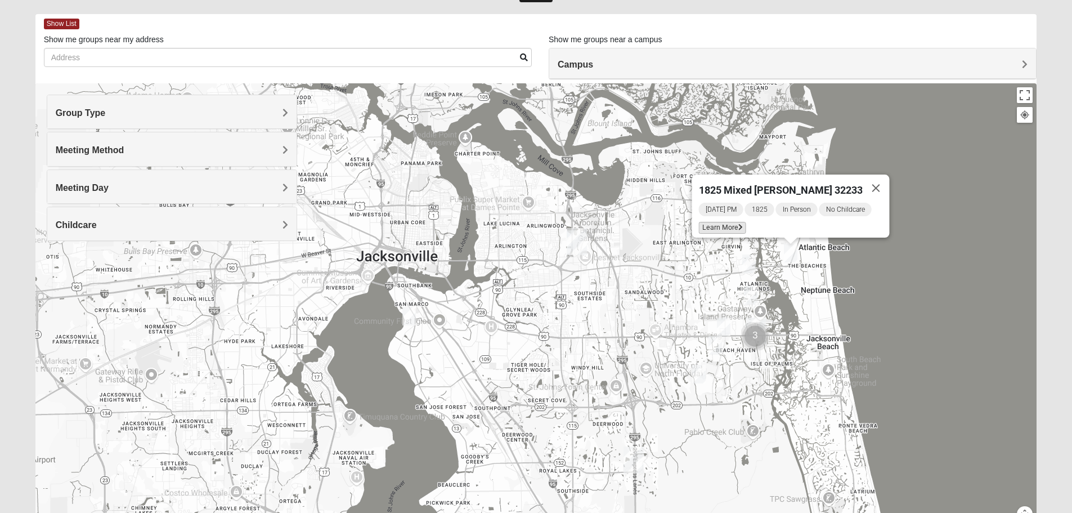
click at [713, 223] on span "Learn More" at bounding box center [721, 228] width 47 height 12
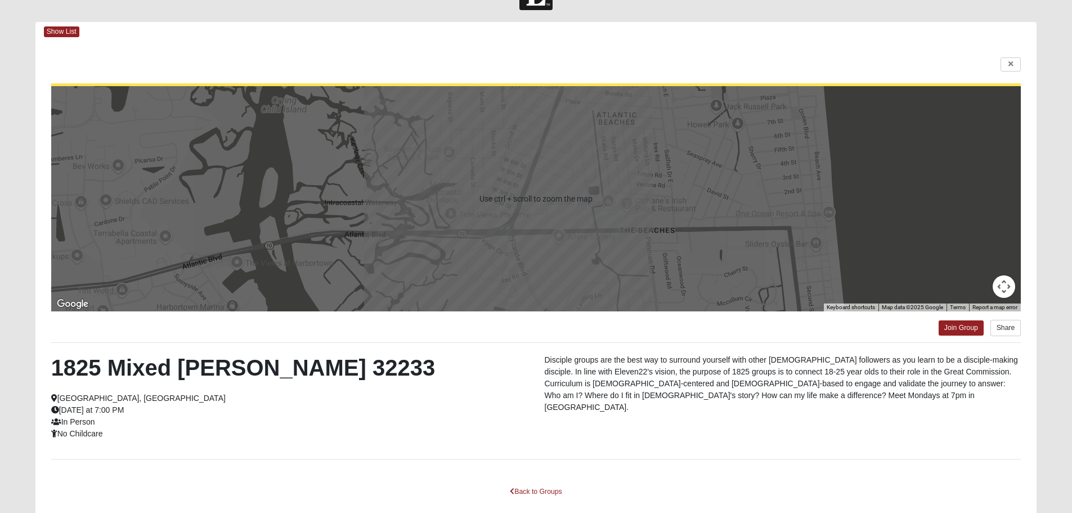
scroll to position [0, 0]
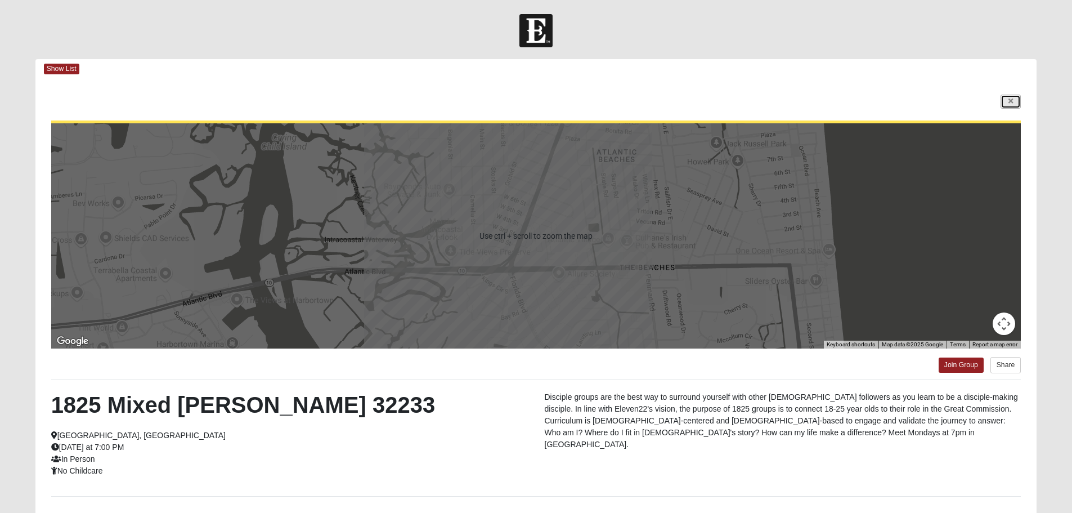
click at [1006, 100] on link at bounding box center [1011, 102] width 20 height 14
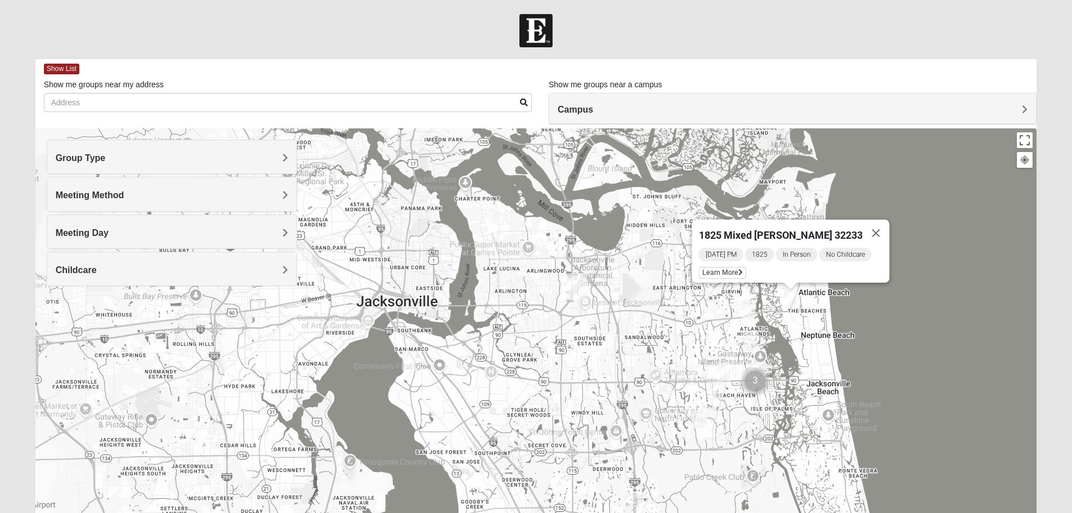
click at [871, 225] on button "Close" at bounding box center [875, 232] width 27 height 27
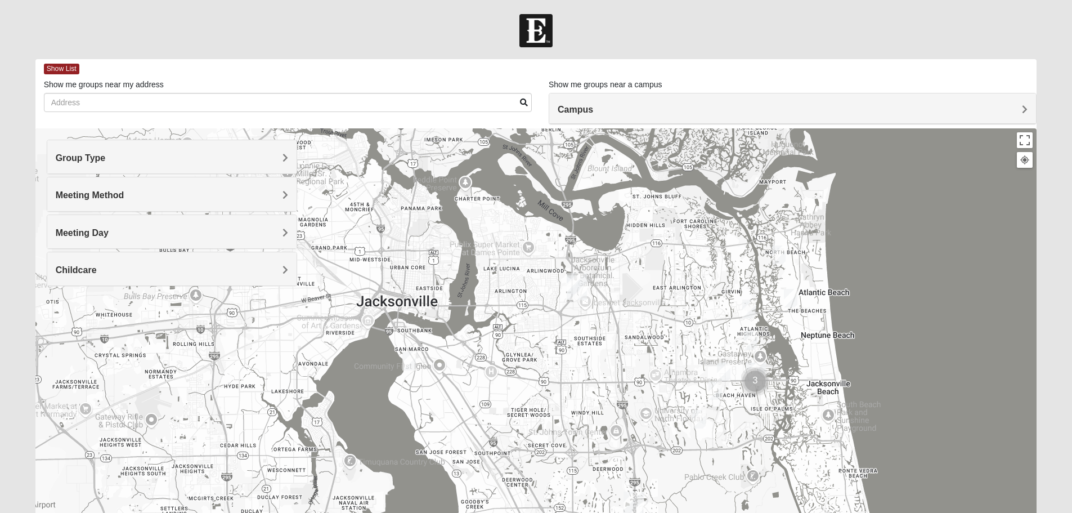
click at [782, 252] on img "1825 Mixed Curry 32233" at bounding box center [779, 254] width 14 height 19
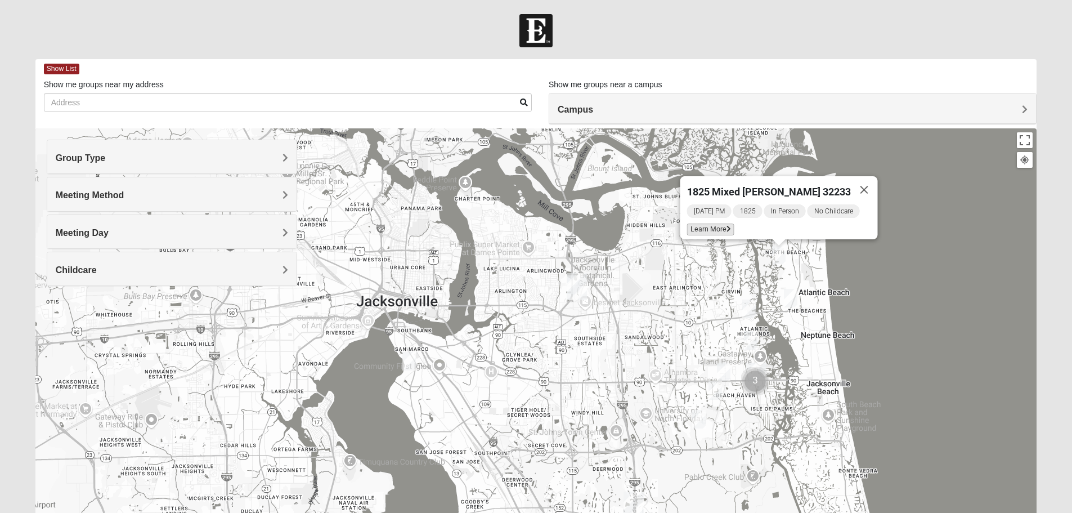
click at [707, 223] on span "Learn More" at bounding box center [710, 229] width 47 height 12
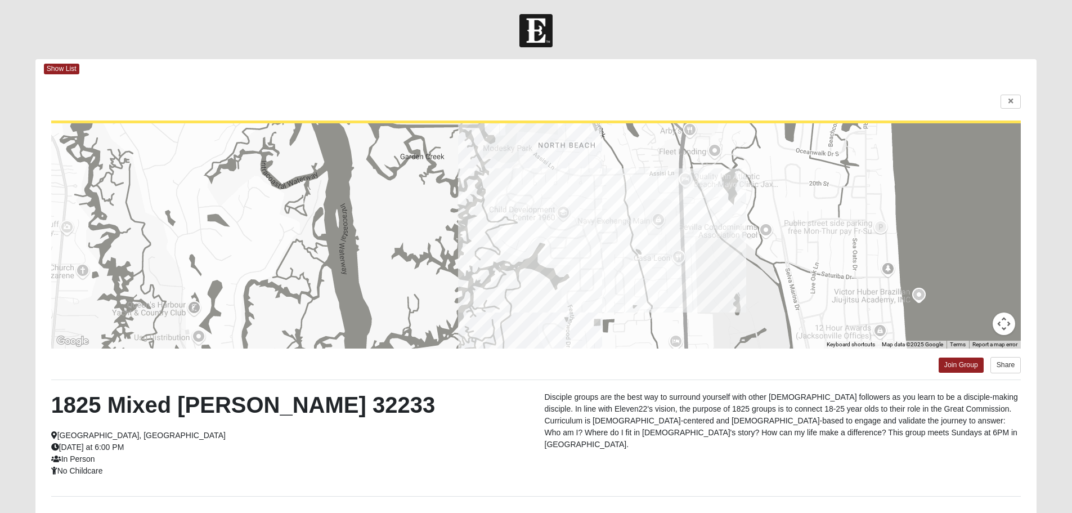
click at [999, 101] on div at bounding box center [536, 102] width 970 height 15
click at [1015, 98] on link at bounding box center [1011, 102] width 20 height 14
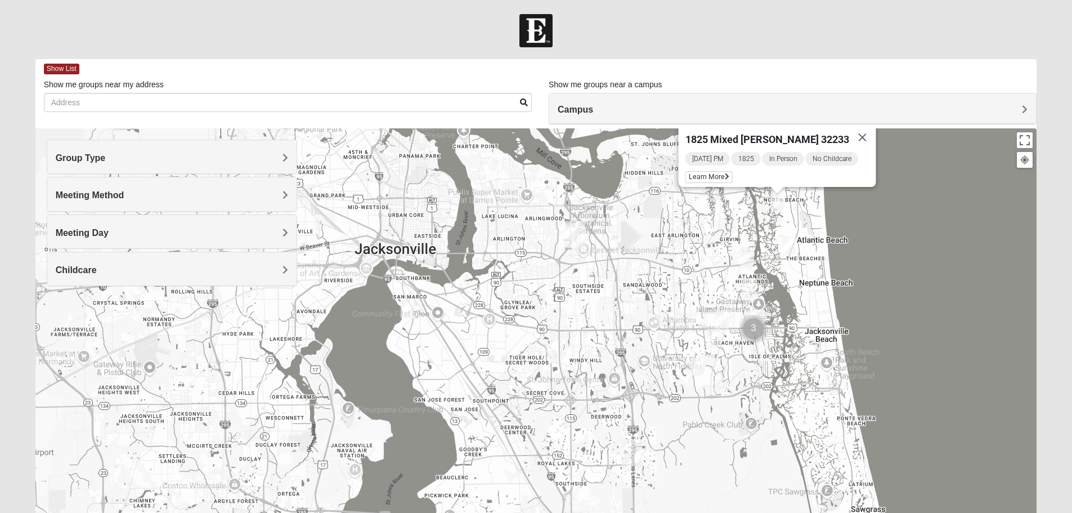
drag, startPoint x: 784, startPoint y: 354, endPoint x: 782, endPoint y: 300, distance: 54.1
click at [782, 300] on div "1825 Mixed [PERSON_NAME] 32233 [DATE] PM 1825 In Person No Childcare Learn More" at bounding box center [536, 353] width 1002 height 450
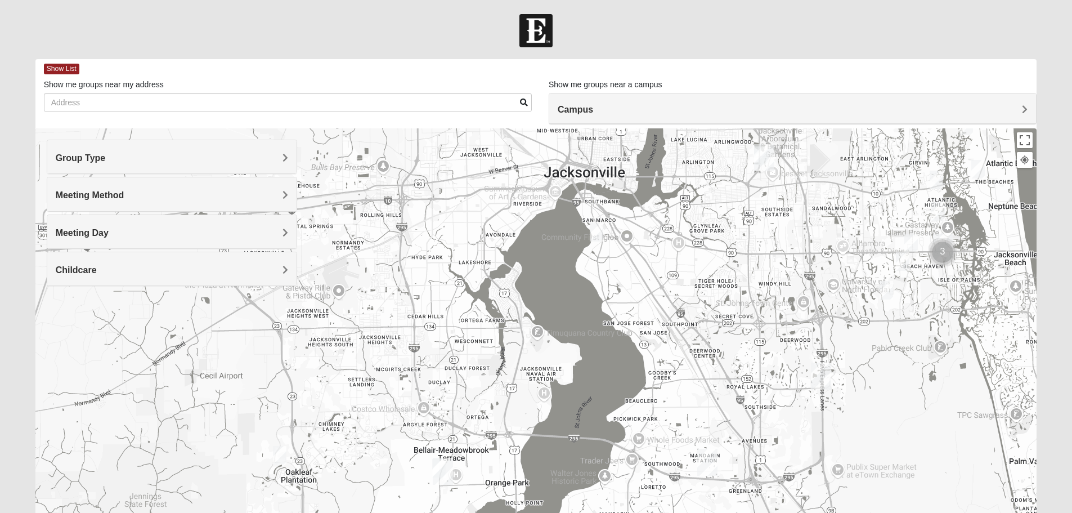
drag, startPoint x: 597, startPoint y: 285, endPoint x: 761, endPoint y: 222, distance: 176.7
click at [761, 222] on div "1825 Mixed [PERSON_NAME] 32233 [DATE] PM 1825 In Person No Childcare Learn More" at bounding box center [536, 353] width 1002 height 450
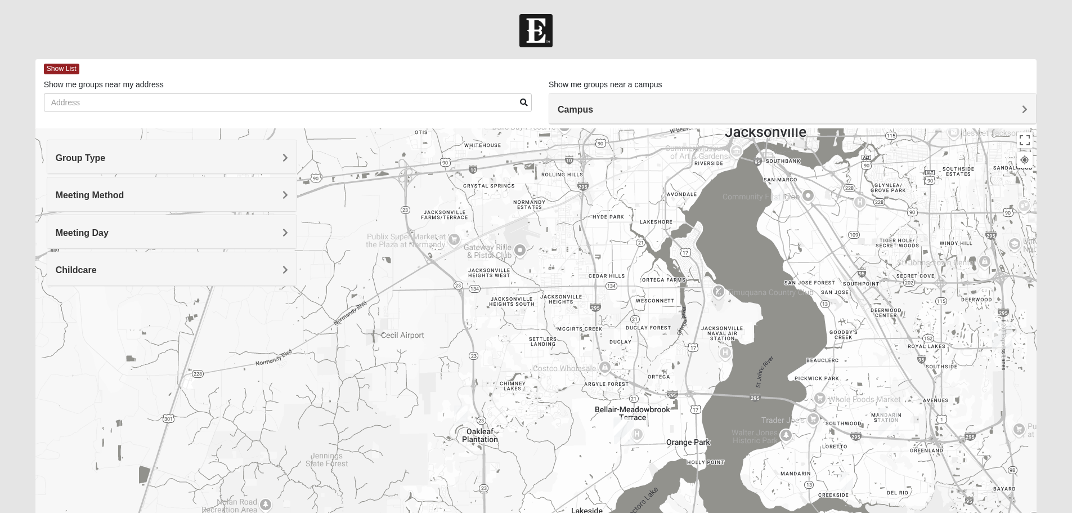
drag, startPoint x: 590, startPoint y: 321, endPoint x: 770, endPoint y: 291, distance: 183.1
click at [770, 291] on div "1825 Mixed [PERSON_NAME] 32233 [DATE] PM 1825 In Person No Childcare Learn More" at bounding box center [536, 353] width 1002 height 450
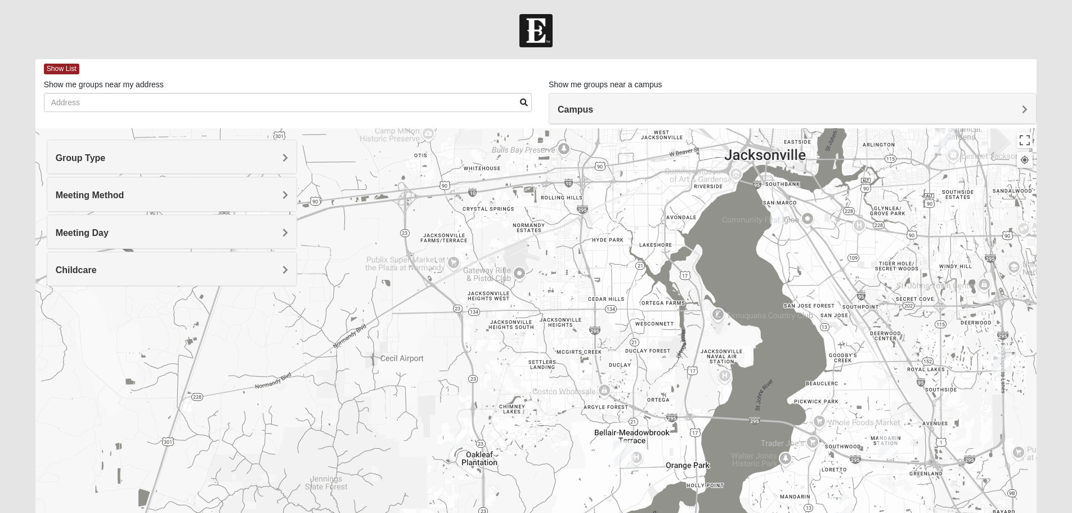
drag, startPoint x: 769, startPoint y: 308, endPoint x: 776, endPoint y: 299, distance: 11.2
click at [765, 331] on div "1825 Mixed [PERSON_NAME] 32233 [DATE] PM 1825 In Person No Childcare Learn More" at bounding box center [536, 353] width 1002 height 450
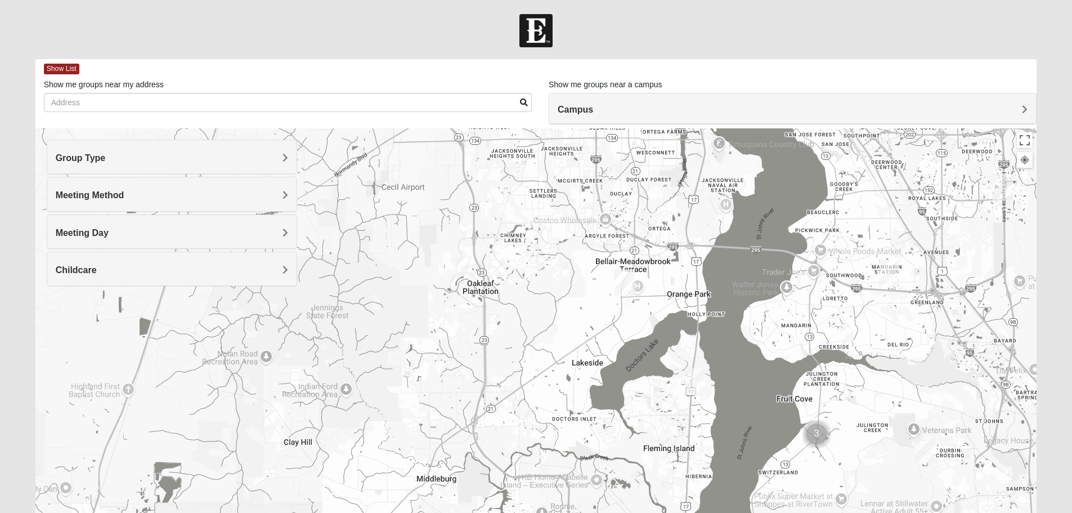
drag, startPoint x: 711, startPoint y: 354, endPoint x: 710, endPoint y: 180, distance: 174.5
click at [710, 180] on div "1825 Mixed [PERSON_NAME] 32233 [DATE] PM 1825 In Person No Childcare Learn More" at bounding box center [536, 353] width 1002 height 450
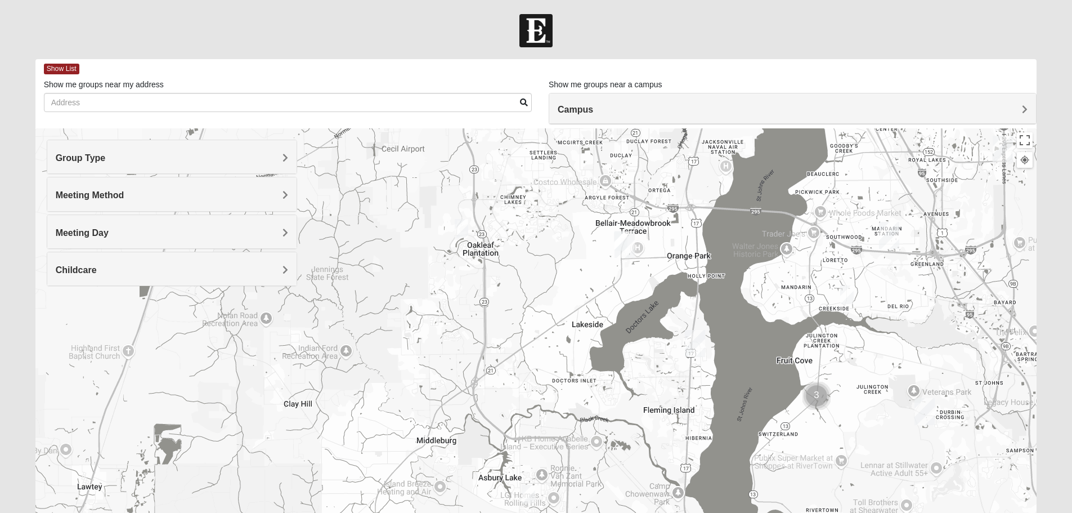
drag, startPoint x: 706, startPoint y: 248, endPoint x: 706, endPoint y: 207, distance: 41.1
click at [706, 207] on div "1825 Mixed [PERSON_NAME] 32233 [DATE] PM 1825 In Person No Childcare Learn More" at bounding box center [536, 353] width 1002 height 450
click at [622, 236] on img "Orange Park" at bounding box center [625, 244] width 20 height 27
click at [664, 184] on button "Close" at bounding box center [677, 194] width 27 height 27
click at [620, 239] on img "Orange Park" at bounding box center [625, 244] width 20 height 27
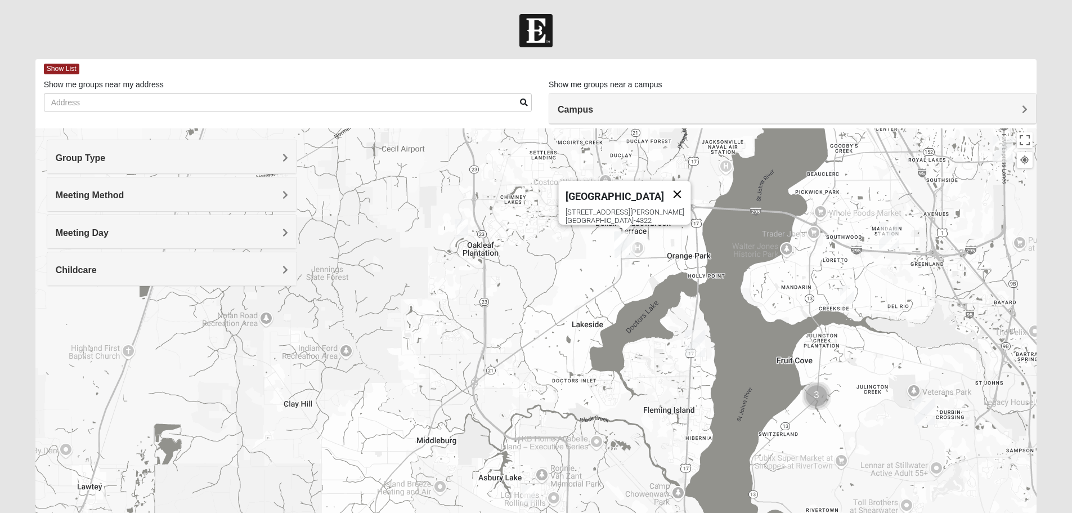
click at [673, 187] on button "Close" at bounding box center [677, 194] width 27 height 27
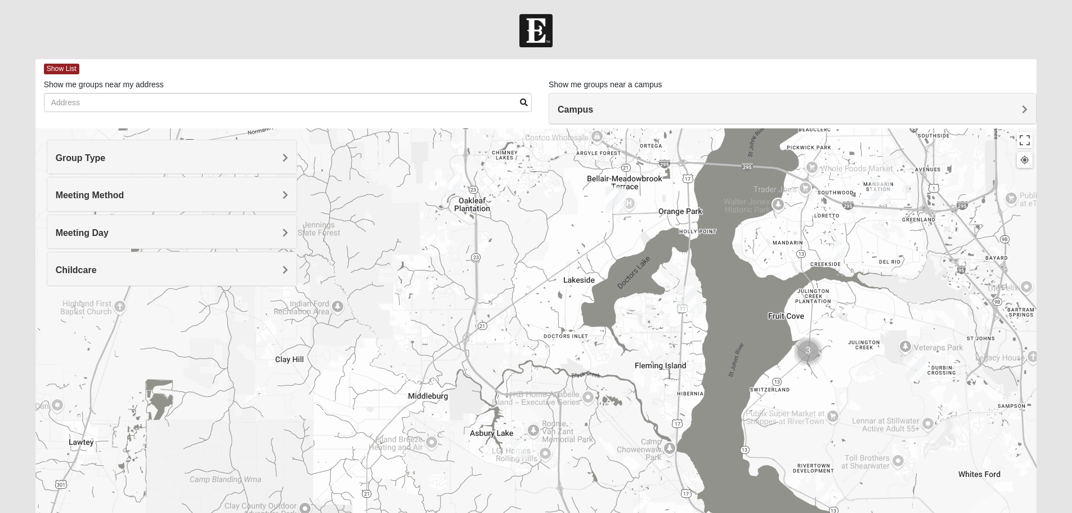
drag, startPoint x: 669, startPoint y: 404, endPoint x: 648, endPoint y: 349, distance: 59.0
click at [658, 349] on div at bounding box center [536, 353] width 1002 height 450
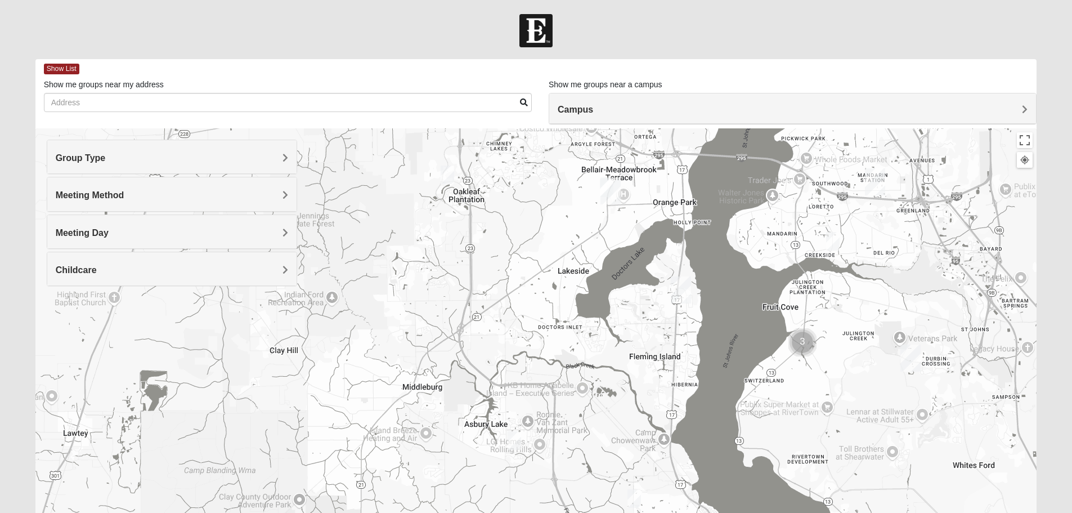
click at [700, 380] on div at bounding box center [536, 353] width 1002 height 450
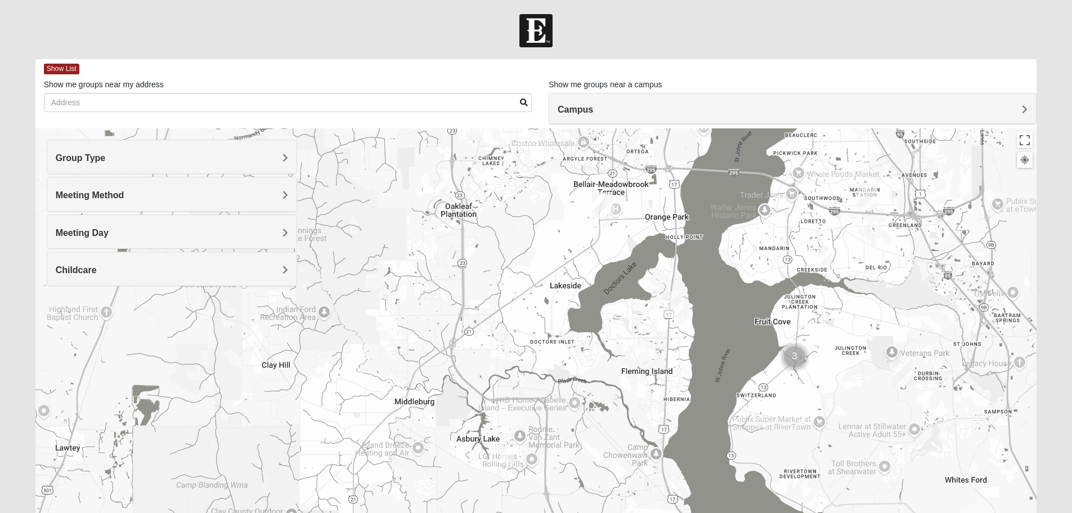
drag, startPoint x: 468, startPoint y: 258, endPoint x: 460, endPoint y: 271, distance: 15.9
click at [460, 271] on div at bounding box center [536, 353] width 1002 height 450
drag, startPoint x: 437, startPoint y: 189, endPoint x: 433, endPoint y: 196, distance: 8.6
click at [438, 189] on img "1825 Mens Potrawski 32065" at bounding box center [440, 189] width 14 height 19
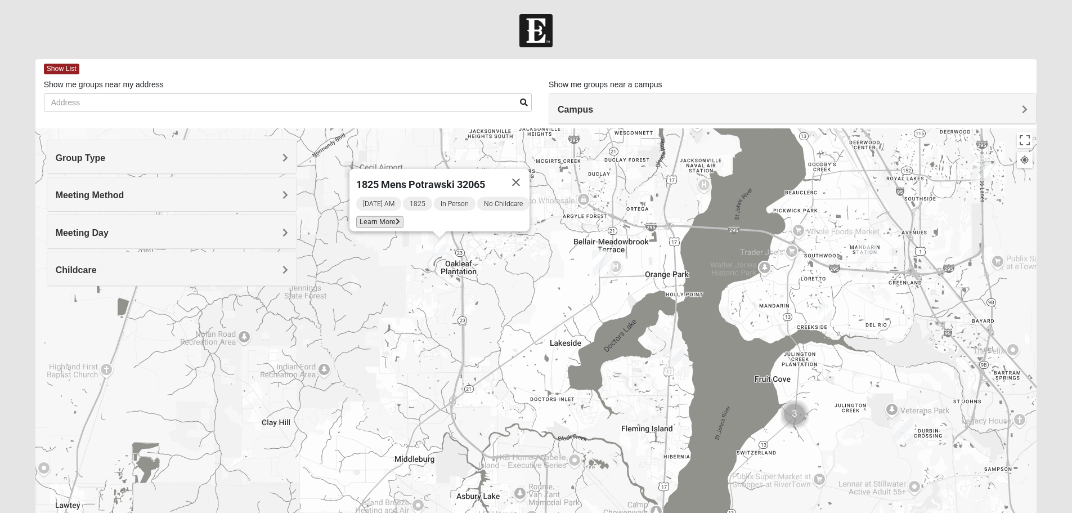
click at [387, 216] on span "Learn More" at bounding box center [379, 222] width 47 height 12
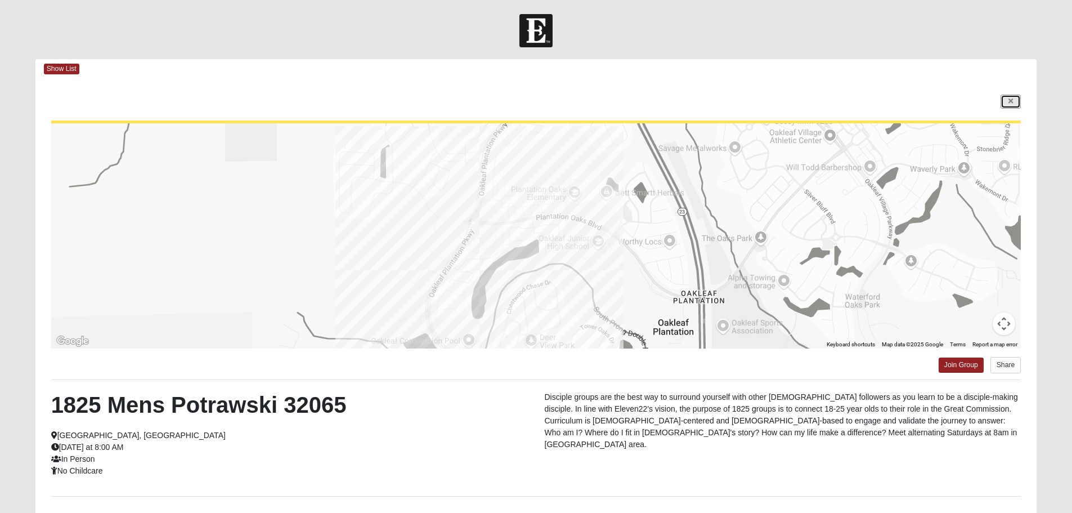
drag, startPoint x: 1011, startPoint y: 100, endPoint x: 1011, endPoint y: 145, distance: 45.0
click at [1011, 100] on icon at bounding box center [1011, 101] width 5 height 7
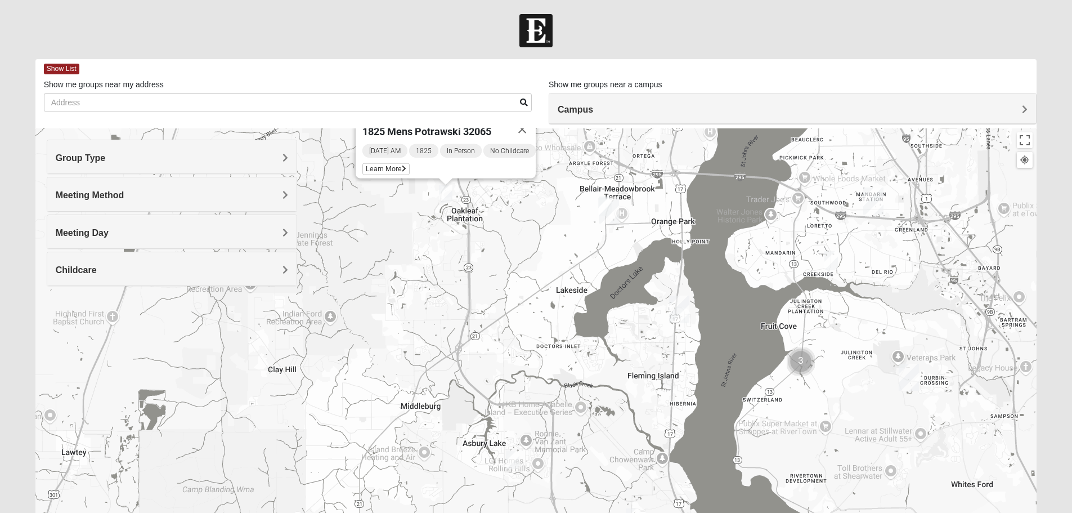
drag, startPoint x: 556, startPoint y: 387, endPoint x: 562, endPoint y: 333, distance: 54.9
click at [562, 333] on div "1825 Mens Potrawski 32065 [DATE] AM 1825 In Person No Childcare Learn More" at bounding box center [536, 353] width 1002 height 450
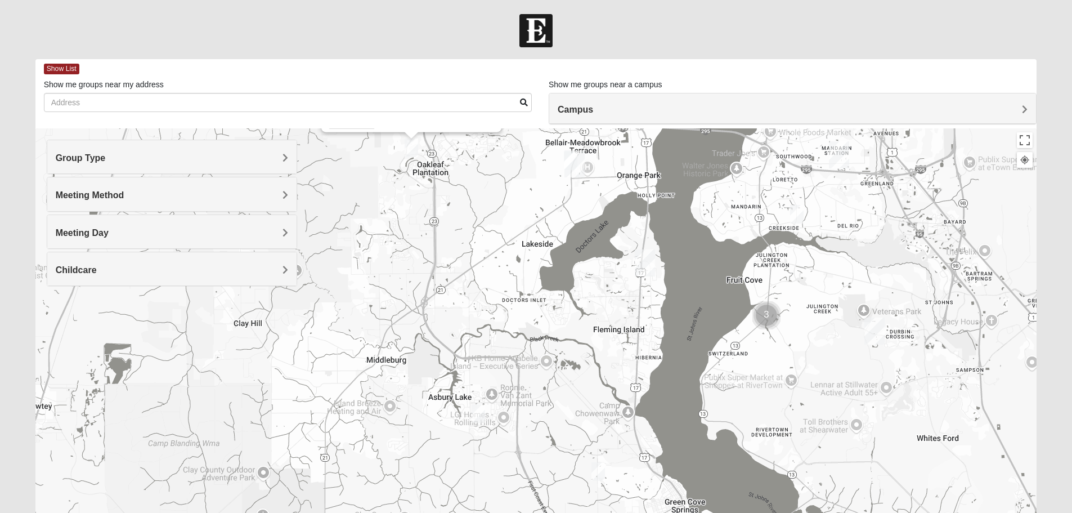
drag, startPoint x: 564, startPoint y: 339, endPoint x: 526, endPoint y: 293, distance: 59.2
click at [528, 293] on div "1825 Mens Potrawski 32065 [DATE] AM 1825 In Person No Childcare Learn More" at bounding box center [536, 353] width 1002 height 450
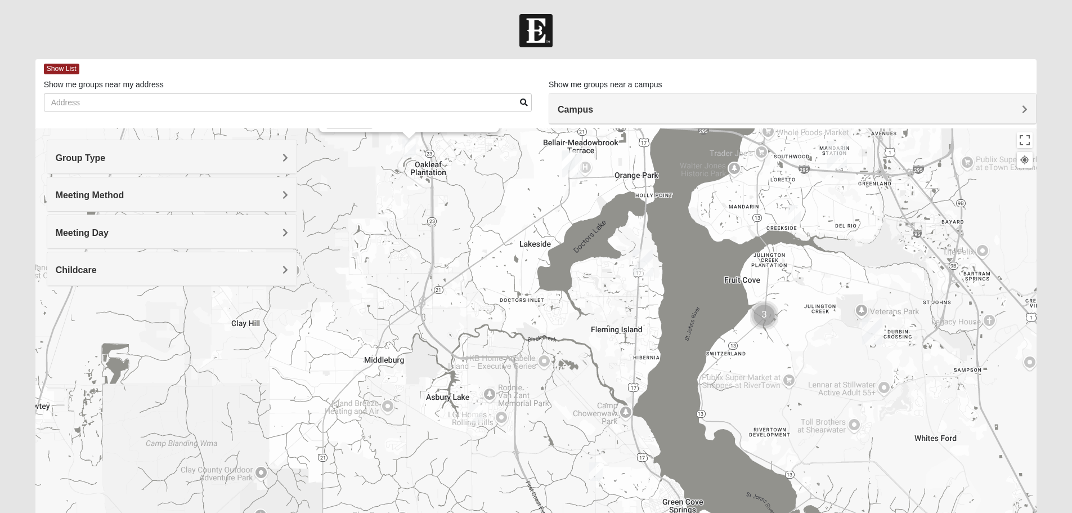
drag, startPoint x: 477, startPoint y: 410, endPoint x: 495, endPoint y: 400, distance: 20.9
click at [477, 410] on img "1825 Mixed Fennell 32043" at bounding box center [476, 413] width 14 height 19
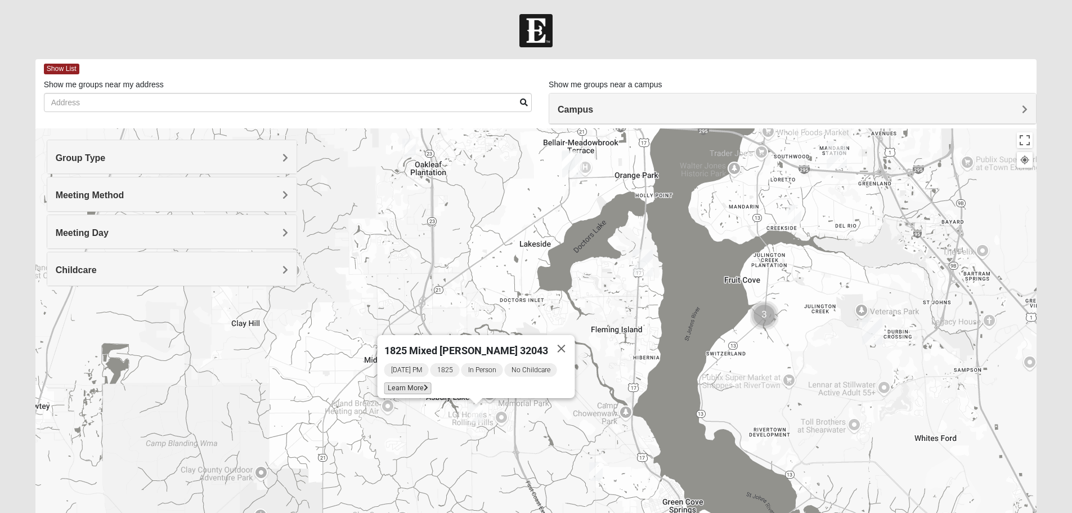
click at [409, 386] on span "Learn More" at bounding box center [407, 388] width 47 height 12
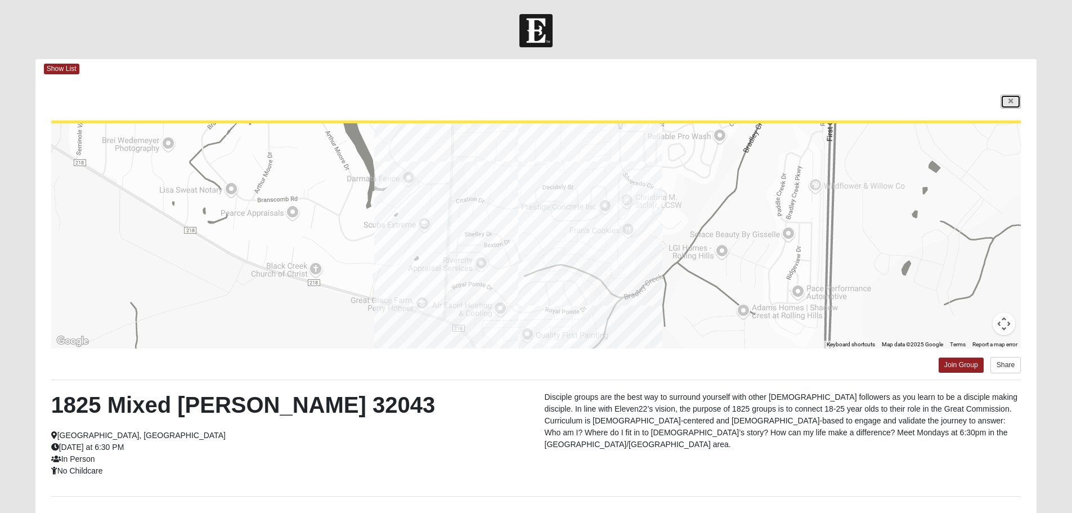
click at [1010, 101] on icon at bounding box center [1011, 101] width 5 height 7
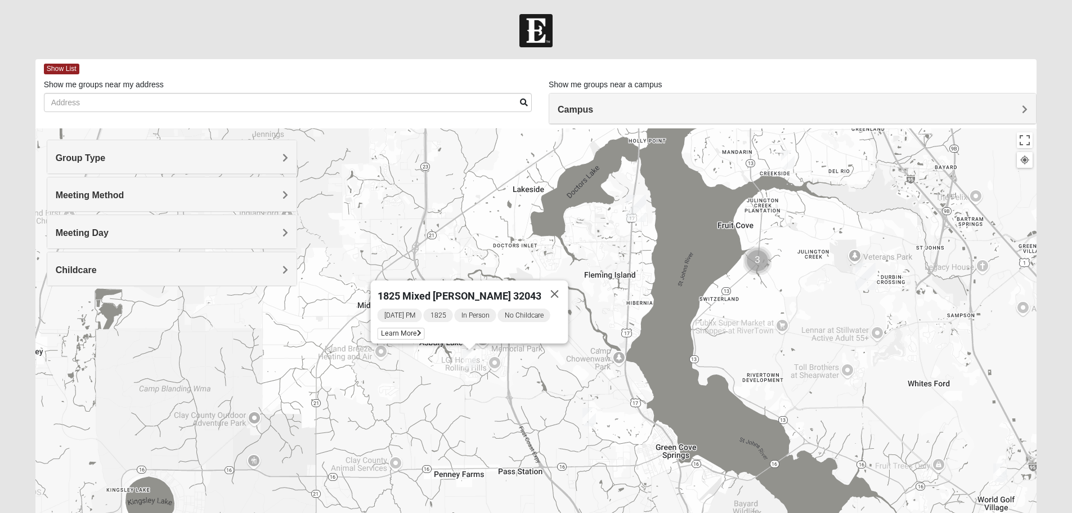
drag, startPoint x: 624, startPoint y: 446, endPoint x: 619, endPoint y: 388, distance: 58.2
click at [619, 388] on div "1825 Mixed [PERSON_NAME] 32043 [DATE] PM 1825 In Person No Childcare Learn More" at bounding box center [536, 353] width 1002 height 450
click at [586, 418] on img "1825 Mixed Thompson 32043" at bounding box center [590, 416] width 14 height 19
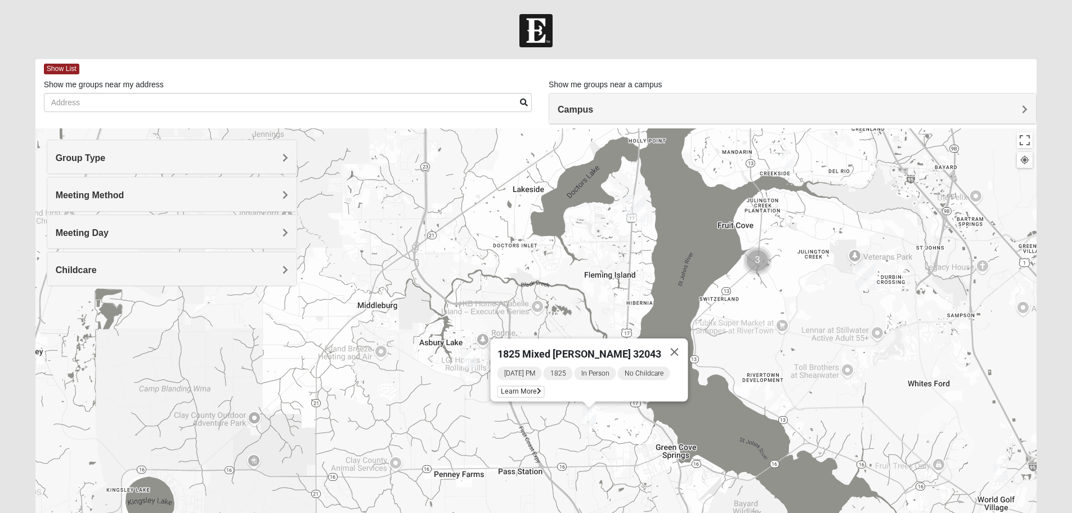
click at [530, 393] on div "[DATE] PM 1825 In Person No Childcare Learn More" at bounding box center [592, 383] width 191 height 36
click at [529, 388] on span "Learn More" at bounding box center [520, 392] width 47 height 12
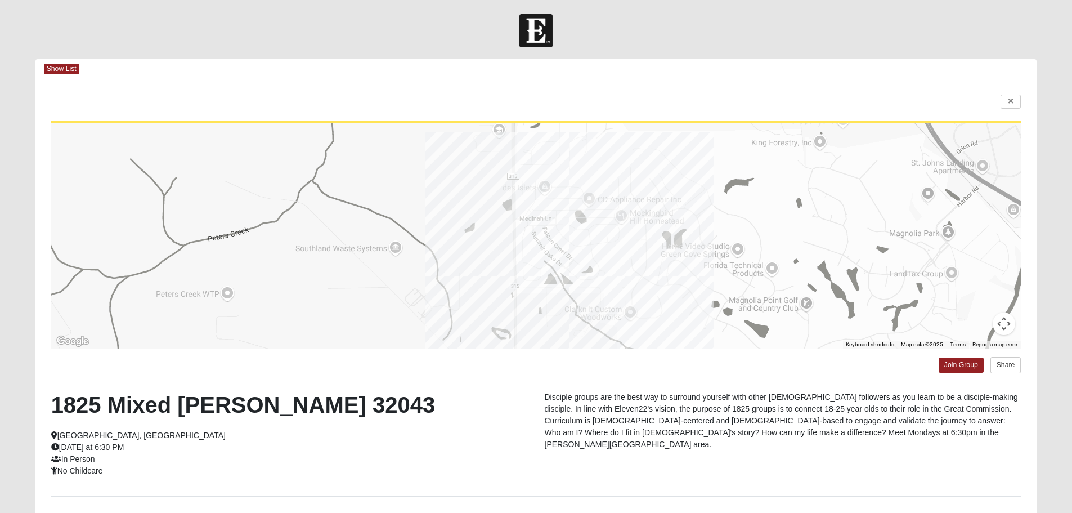
click at [1008, 110] on div "← Move left → Move right ↑ Move up ↓ Move down + Zoom in - Zoom out Home Jump l…" at bounding box center [536, 326] width 1002 height 494
click at [1007, 105] on link at bounding box center [1011, 102] width 20 height 14
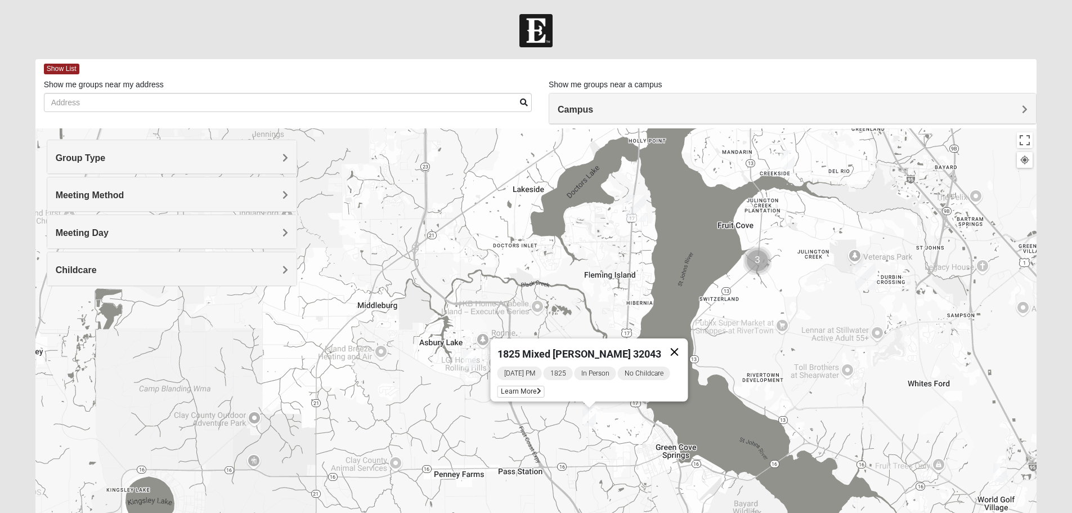
click at [667, 347] on button "Close" at bounding box center [674, 351] width 27 height 27
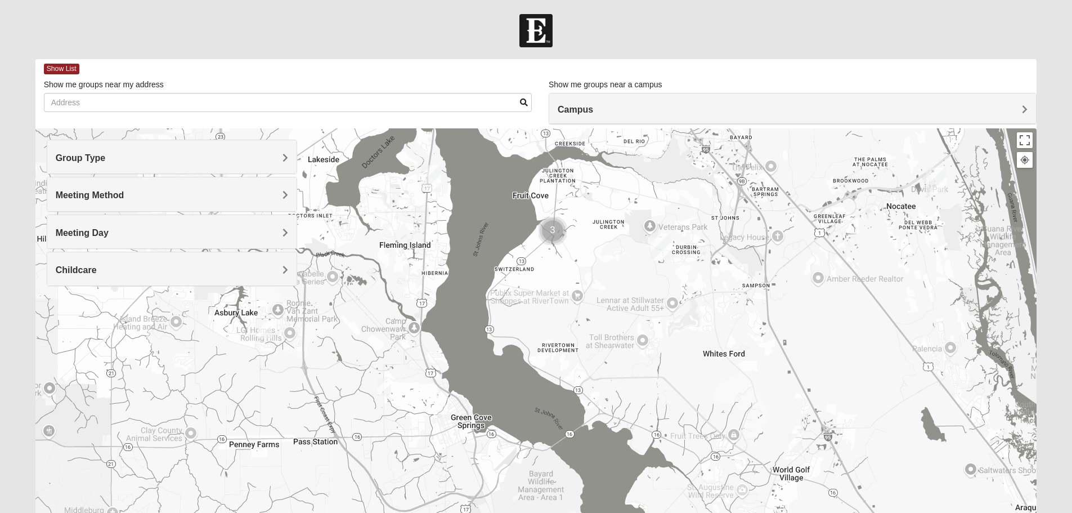
drag, startPoint x: 552, startPoint y: 330, endPoint x: 347, endPoint y: 298, distance: 207.4
click at [347, 298] on div at bounding box center [536, 353] width 1002 height 450
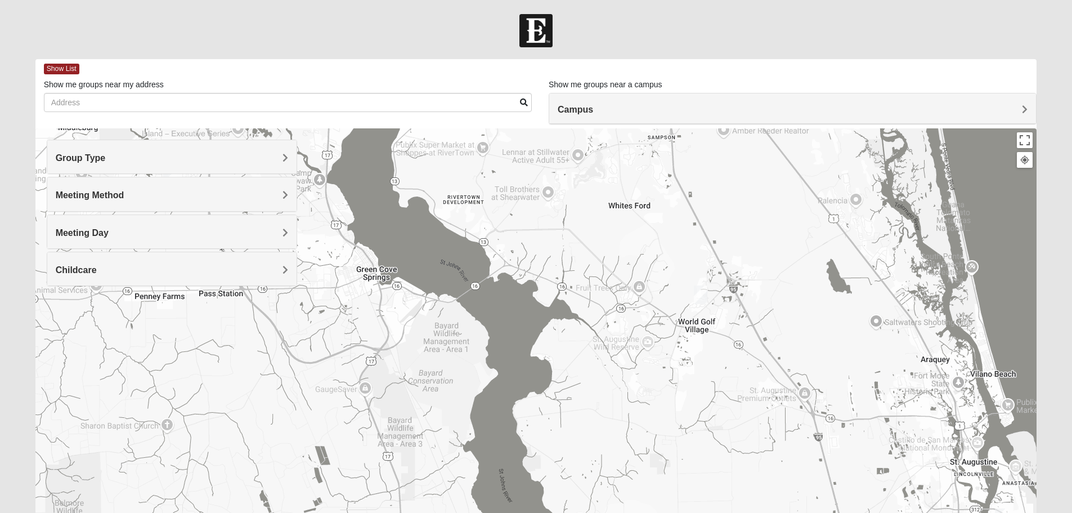
drag, startPoint x: 747, startPoint y: 427, endPoint x: 630, endPoint y: 249, distance: 212.1
click at [630, 249] on div at bounding box center [536, 353] width 1002 height 450
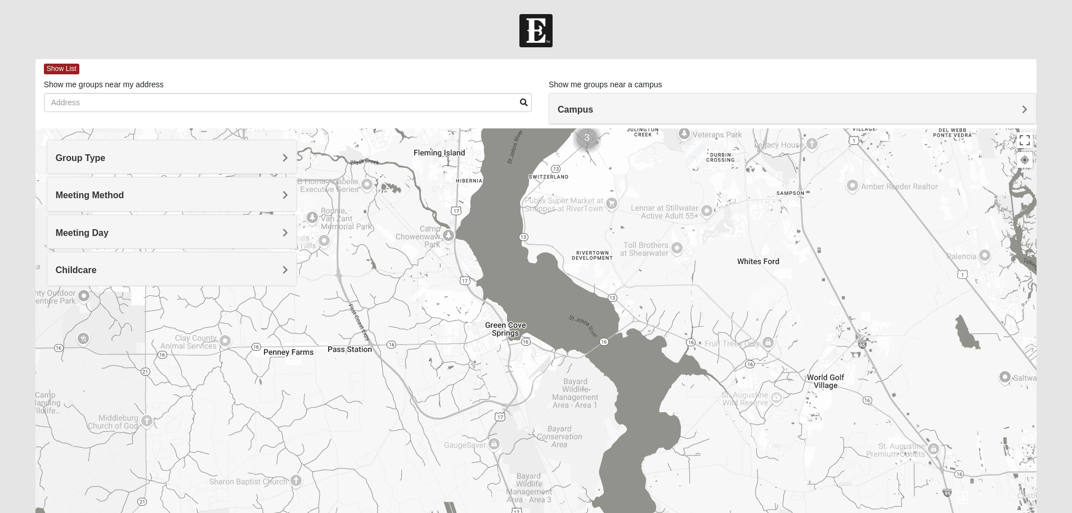
drag, startPoint x: 615, startPoint y: 436, endPoint x: 782, endPoint y: 539, distance: 196.3
click at [782, 512] on html "Log In Find A Group Error Show List Loading Groups" at bounding box center [536, 310] width 1072 height 620
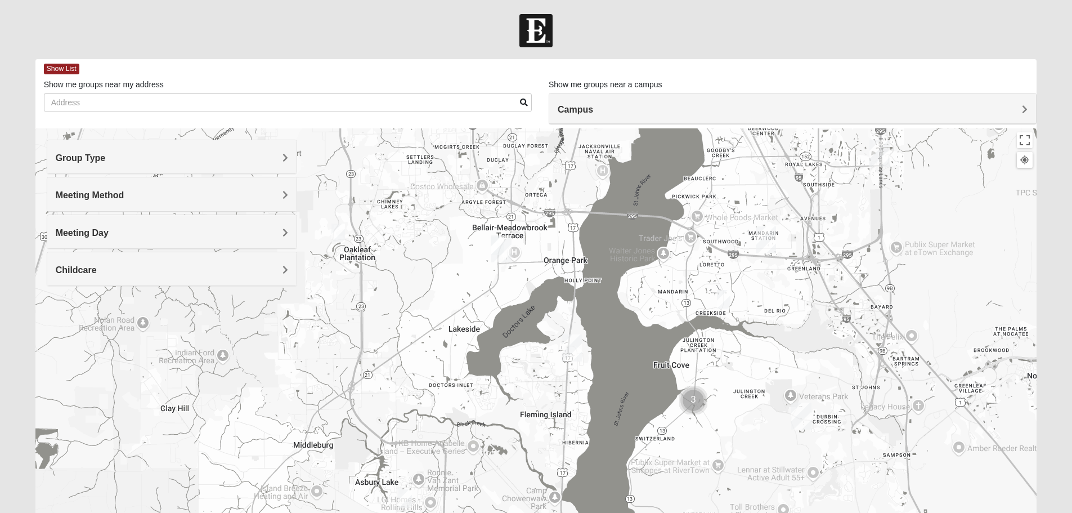
drag, startPoint x: 667, startPoint y: 343, endPoint x: 761, endPoint y: 539, distance: 217.7
click at [761, 512] on html "Log In Find A Group Error Show List Loading Groups" at bounding box center [536, 310] width 1072 height 620
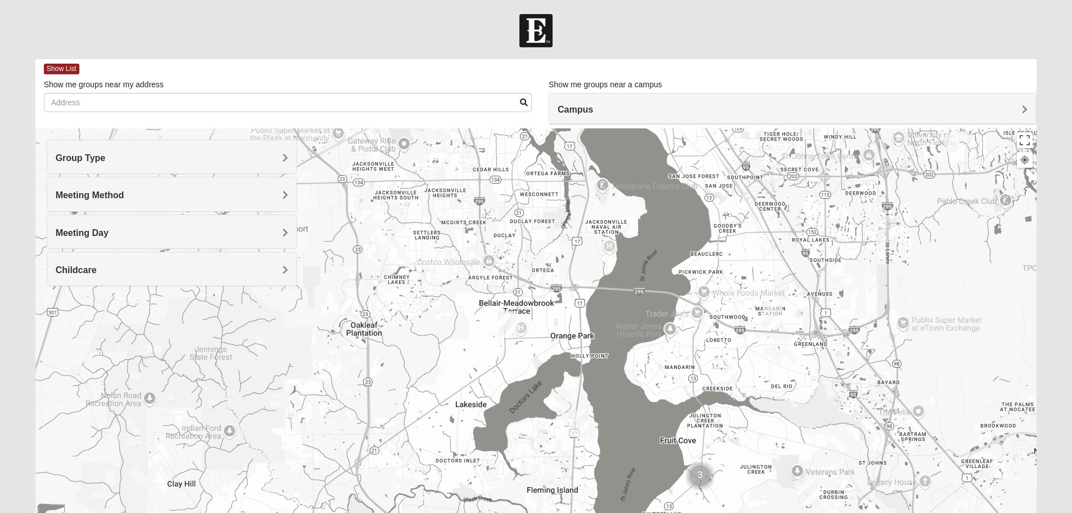
drag, startPoint x: 684, startPoint y: 355, endPoint x: 691, endPoint y: 432, distance: 77.4
click at [691, 432] on div at bounding box center [536, 353] width 1002 height 450
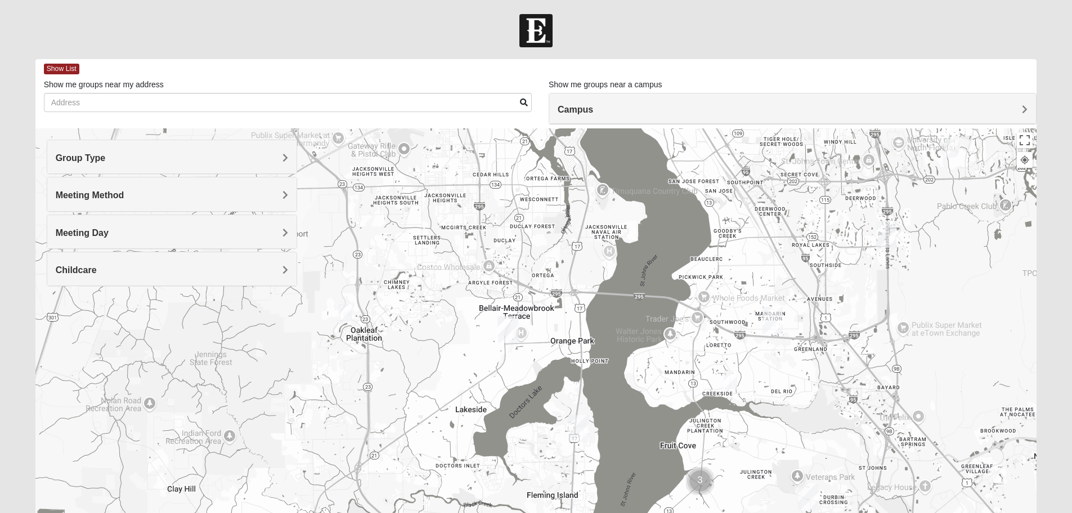
click at [505, 326] on img "Orange Park" at bounding box center [508, 329] width 20 height 27
click at [502, 316] on img "Orange Park" at bounding box center [508, 329] width 20 height 27
click at [1028, 134] on button "Toggle fullscreen view" at bounding box center [1025, 140] width 16 height 16
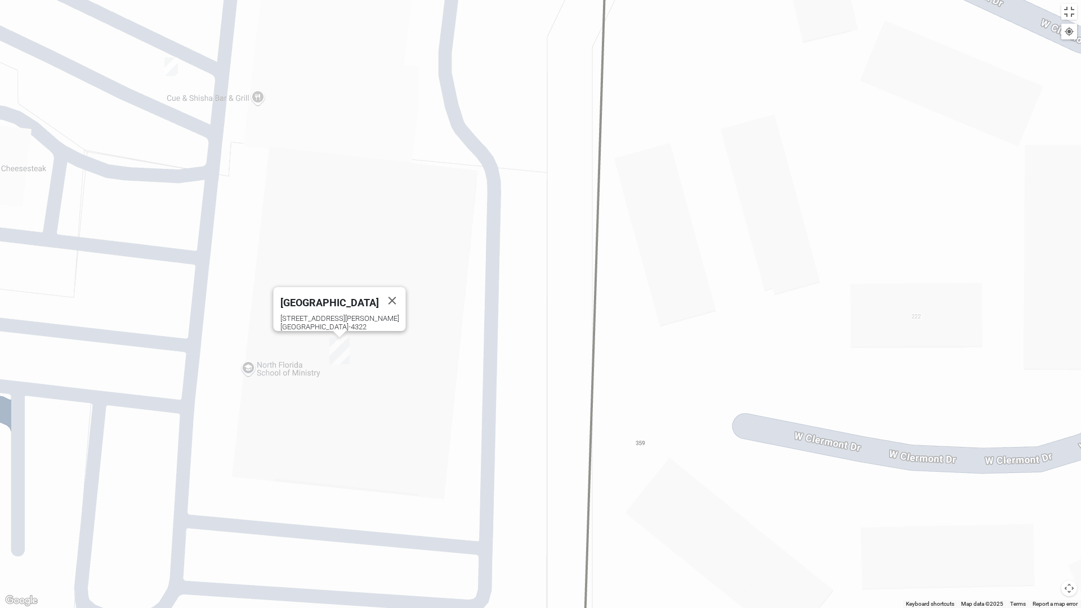
click at [169, 61] on img "1825 Women Hearons" at bounding box center [171, 66] width 14 height 19
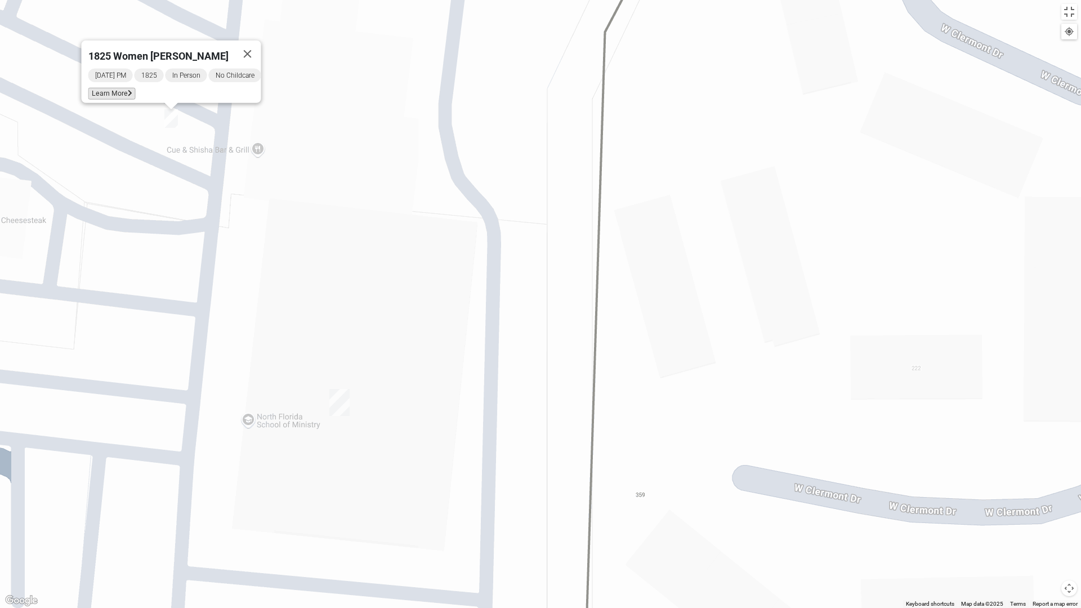
click at [117, 88] on span "Learn More" at bounding box center [111, 94] width 47 height 12
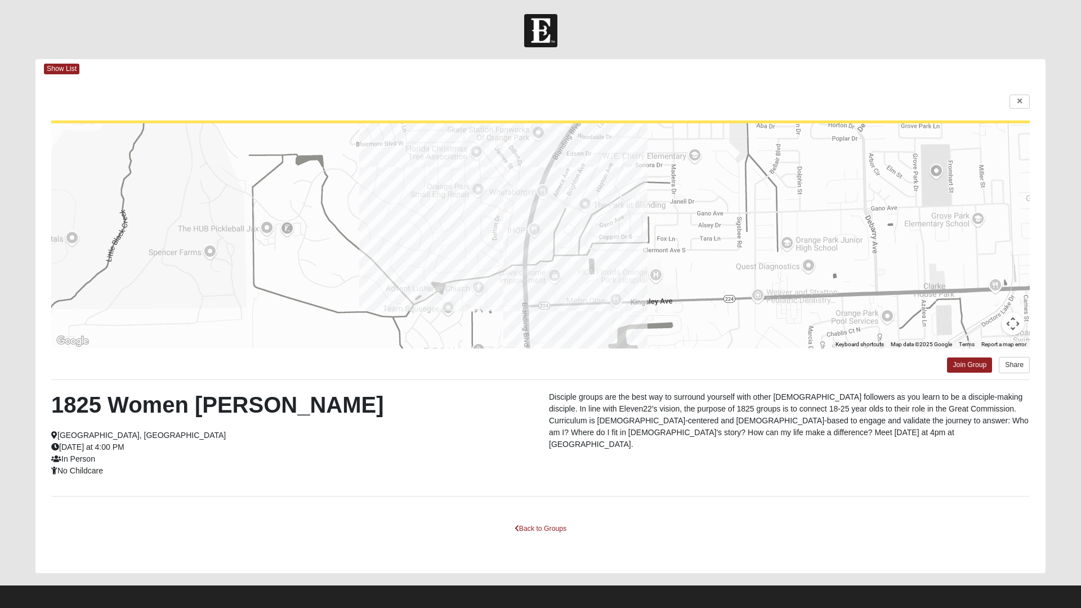
click at [1018, 98] on html "Log In Find A Group Error Show List Loading Groups" at bounding box center [540, 307] width 1081 height 614
click at [1022, 98] on html "Log In Find A Group Error Show List Loading Groups" at bounding box center [540, 307] width 1081 height 614
click at [545, 512] on html "Log In Find A Group Error Show List Loading Groups" at bounding box center [540, 307] width 1081 height 614
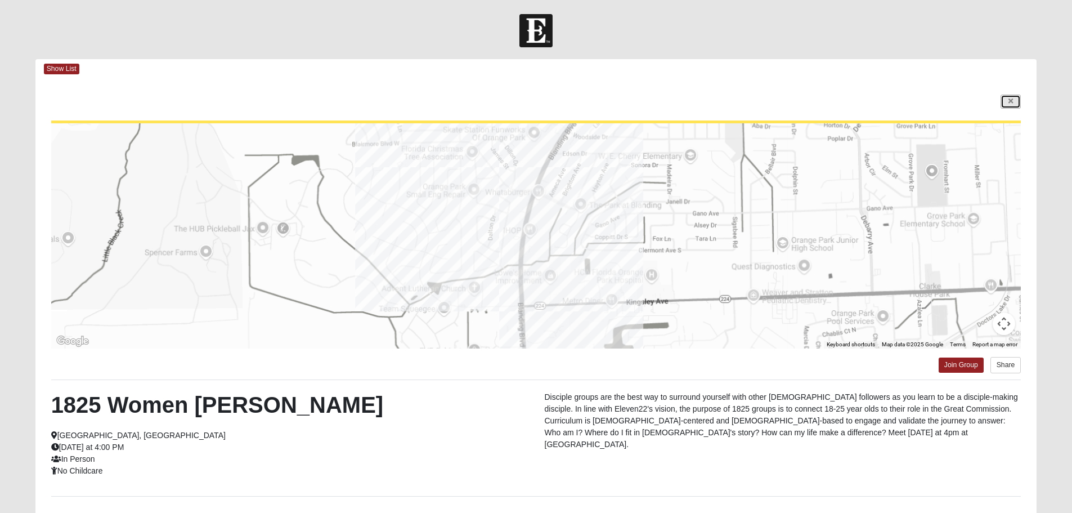
click at [1002, 100] on link at bounding box center [1011, 102] width 20 height 14
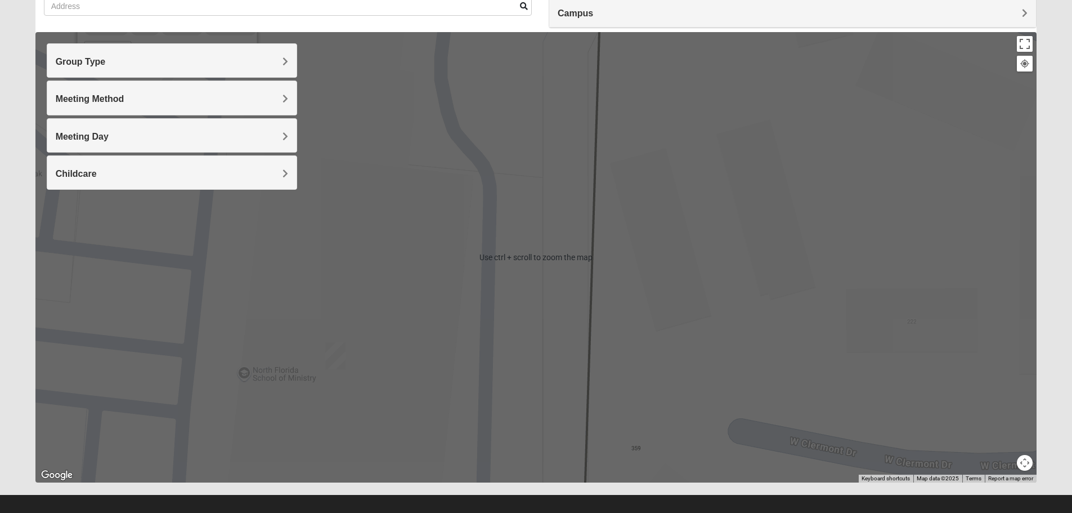
scroll to position [107, 0]
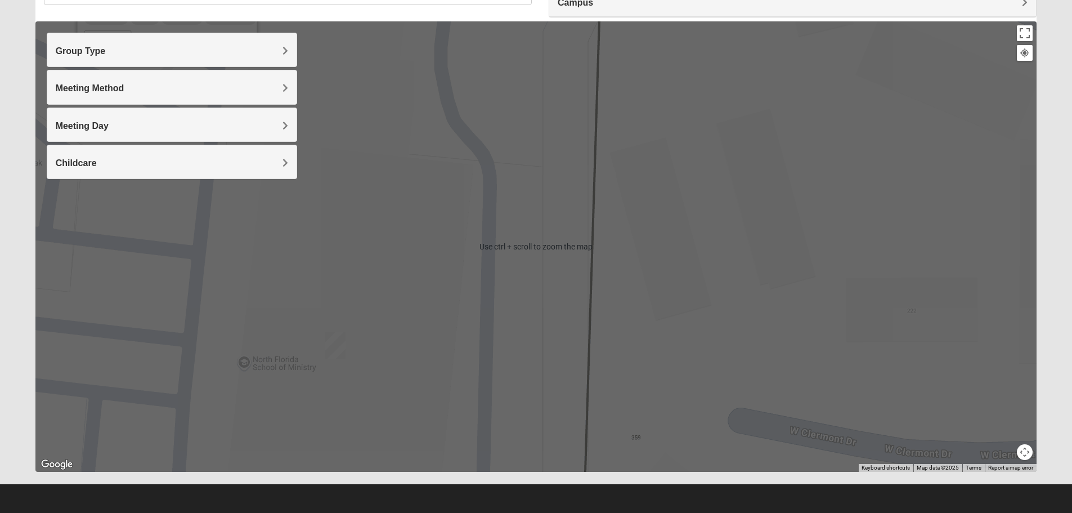
click at [686, 316] on div "1825 Women [PERSON_NAME] [DATE] PM 1825 In Person No Childcare Learn More" at bounding box center [536, 246] width 1002 height 450
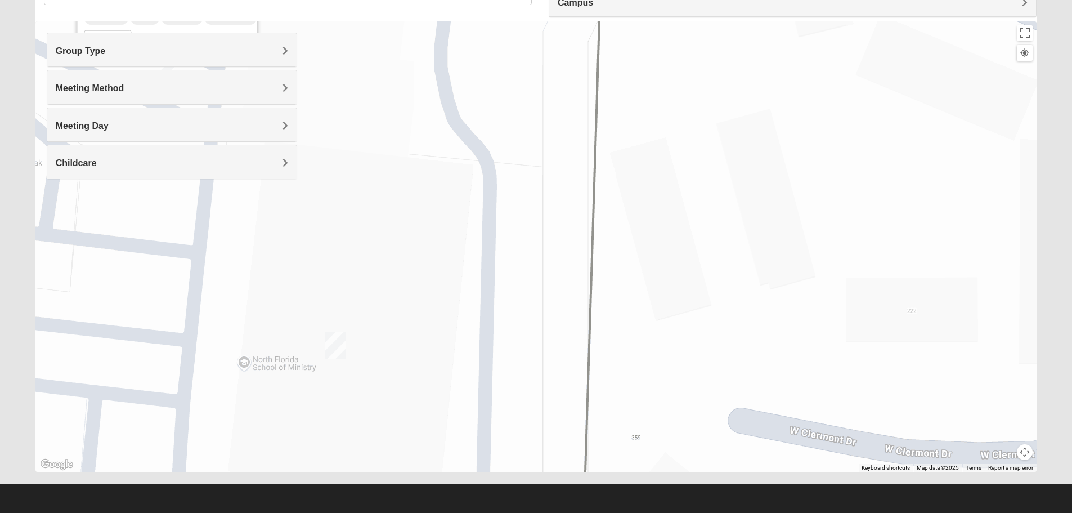
click at [1019, 450] on button "Map camera controls" at bounding box center [1025, 452] width 16 height 16
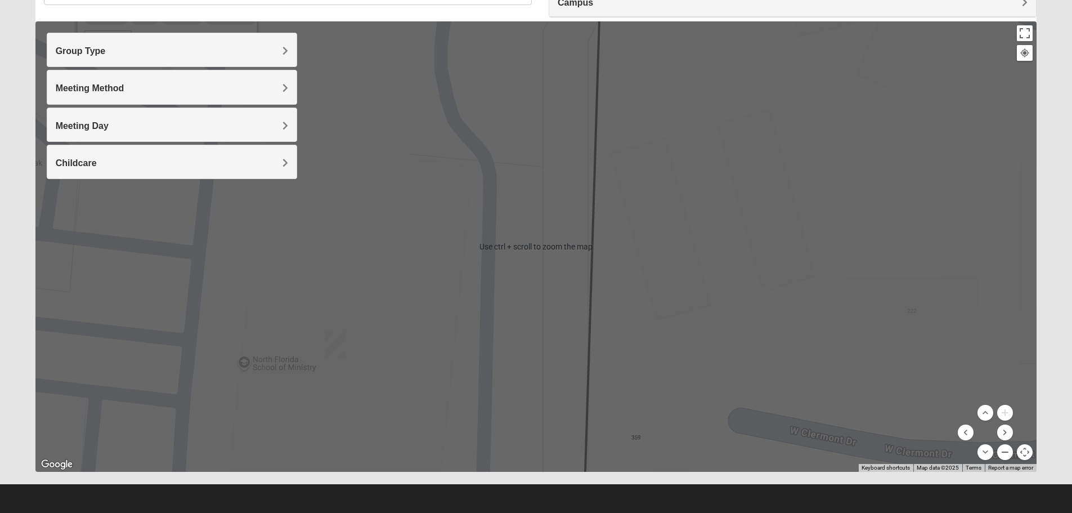
click at [1007, 447] on button "Zoom out" at bounding box center [1005, 452] width 16 height 16
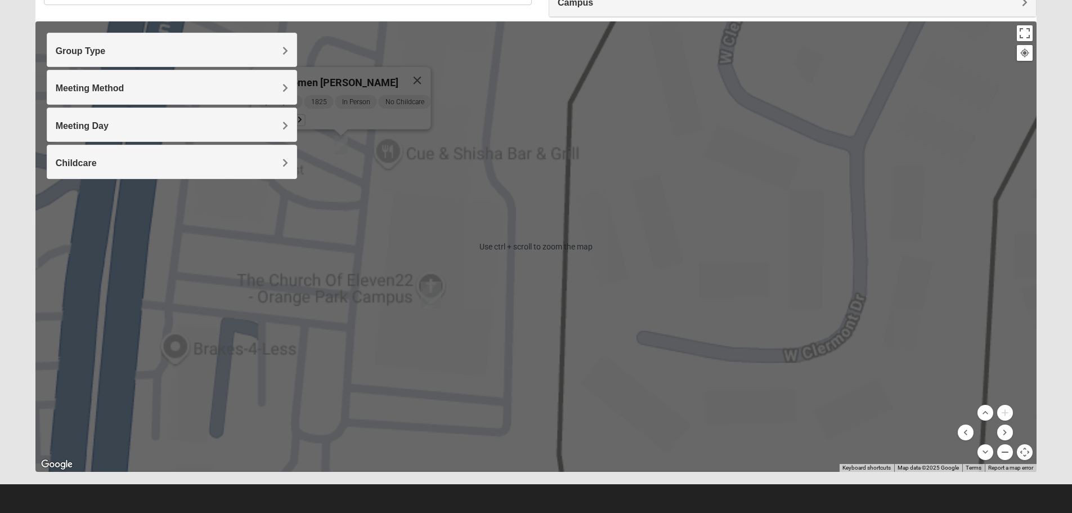
click at [1007, 447] on button "Zoom out" at bounding box center [1005, 452] width 16 height 16
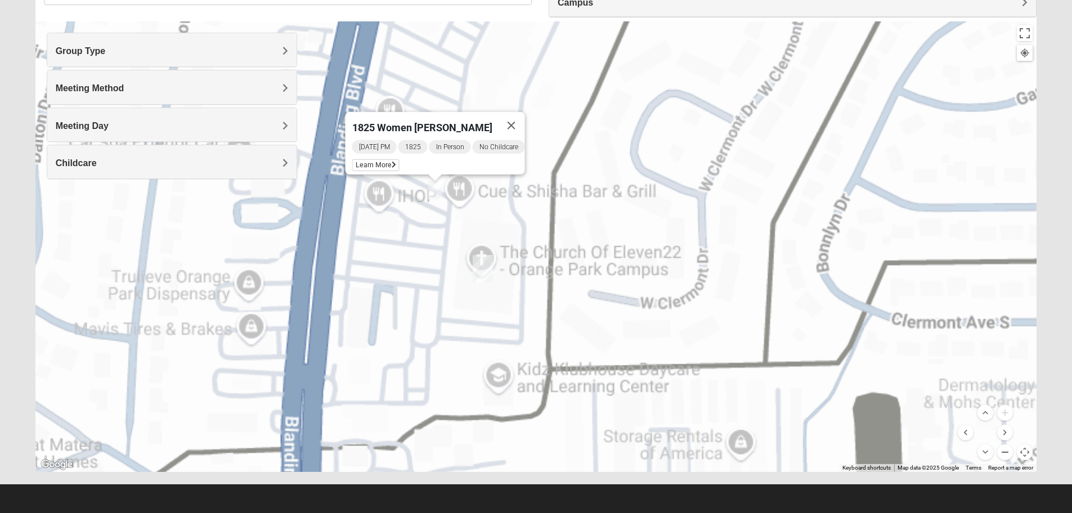
click at [1007, 447] on button "Zoom out" at bounding box center [1005, 452] width 16 height 16
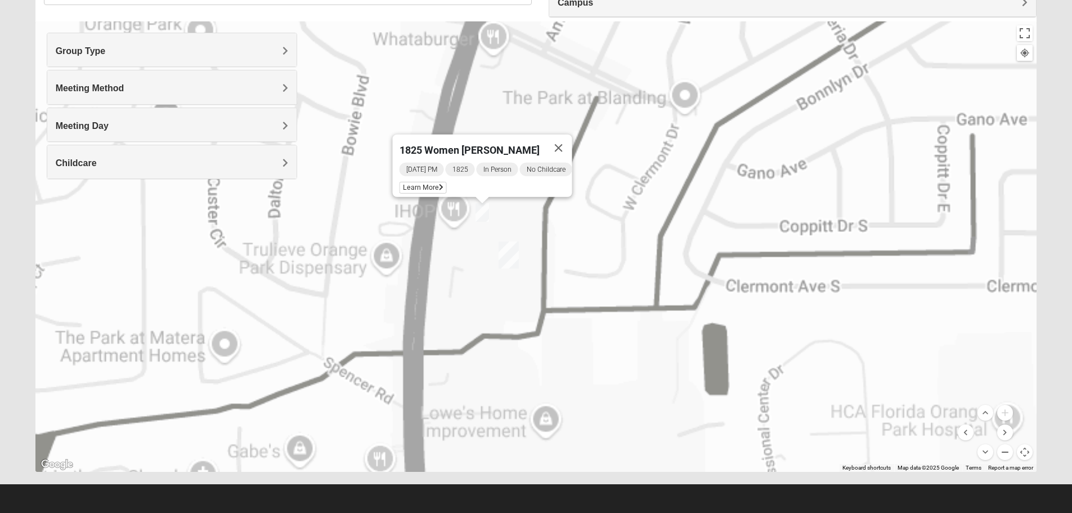
click at [1007, 447] on button "Zoom out" at bounding box center [1005, 452] width 16 height 16
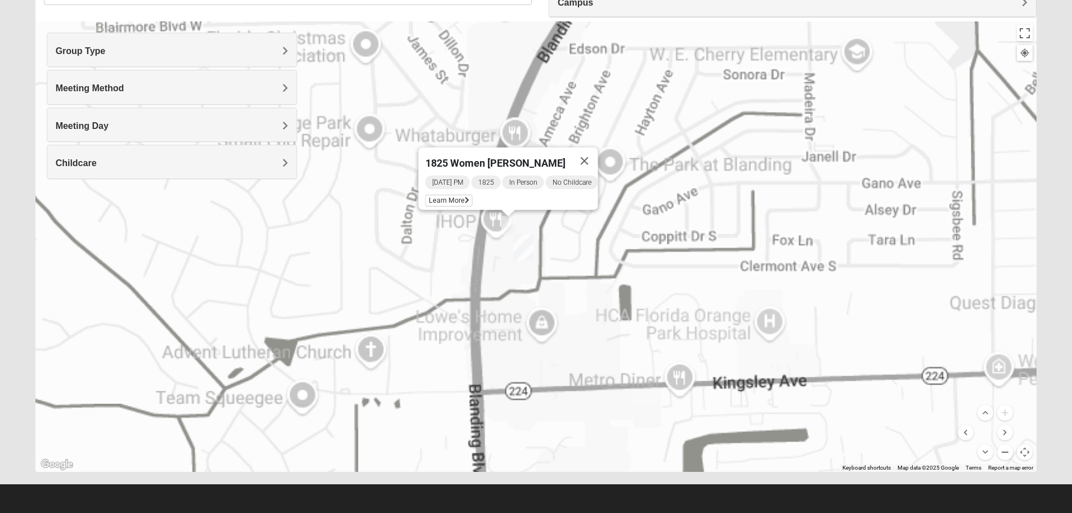
click at [1007, 447] on button "Zoom out" at bounding box center [1005, 452] width 16 height 16
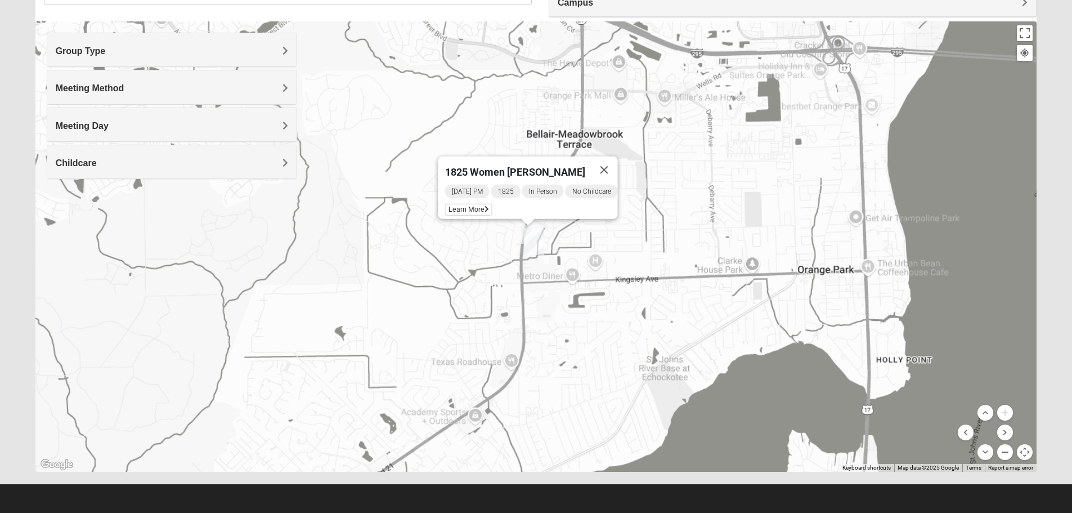
click at [1007, 447] on button "Zoom out" at bounding box center [1005, 452] width 16 height 16
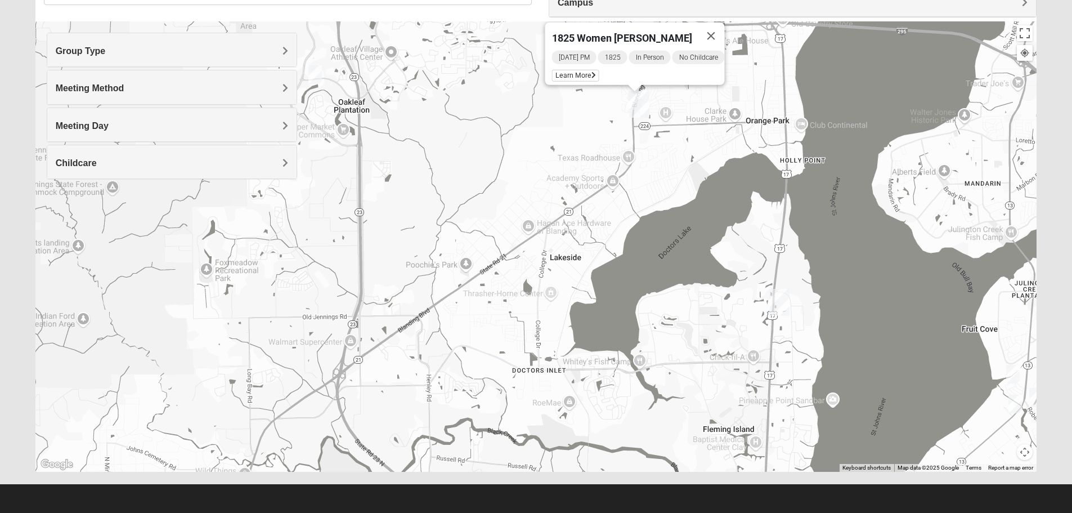
drag, startPoint x: 616, startPoint y: 396, endPoint x: 723, endPoint y: 258, distance: 174.0
click at [723, 258] on div "1825 Women [PERSON_NAME] [DATE] PM 1825 In Person No Childcare Learn More" at bounding box center [536, 246] width 1002 height 450
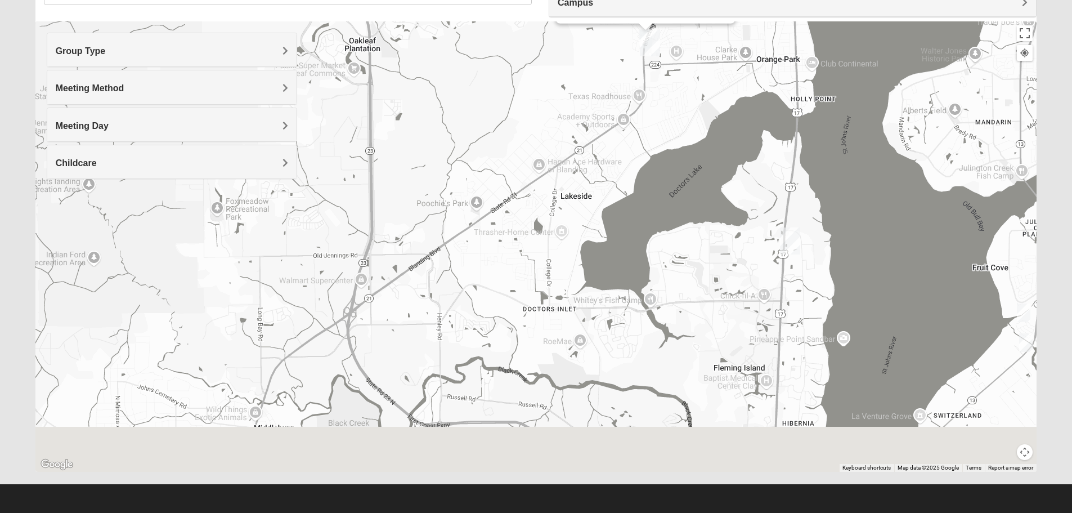
drag, startPoint x: 713, startPoint y: 375, endPoint x: 699, endPoint y: 290, distance: 86.0
click at [705, 293] on div "1825 Women [PERSON_NAME] [DATE] PM 1825 In Person No Childcare Learn More" at bounding box center [536, 246] width 1002 height 450
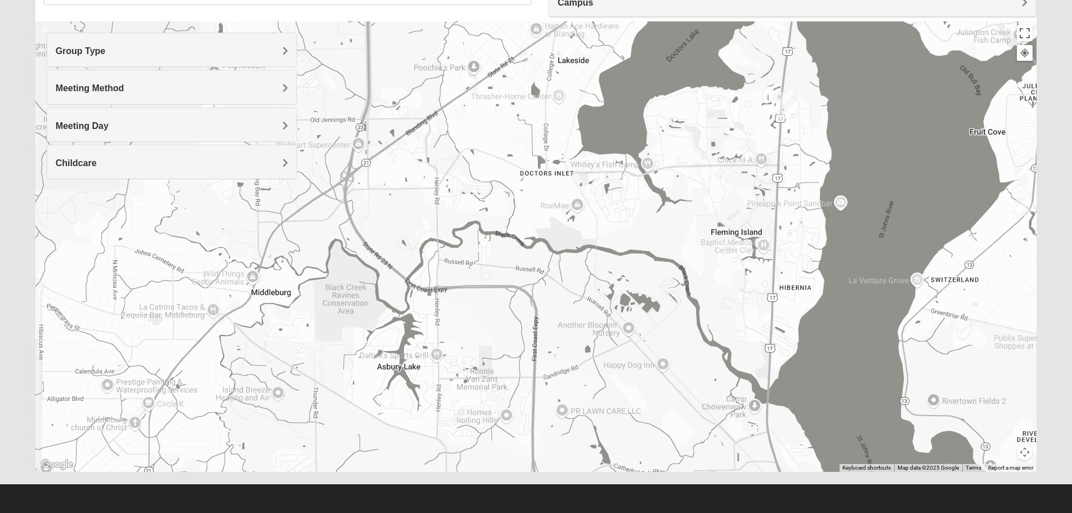
drag, startPoint x: 719, startPoint y: 371, endPoint x: 729, endPoint y: 292, distance: 80.0
click at [732, 295] on div "1825 Women [PERSON_NAME] [DATE] PM 1825 In Person No Childcare Learn More" at bounding box center [536, 246] width 1002 height 450
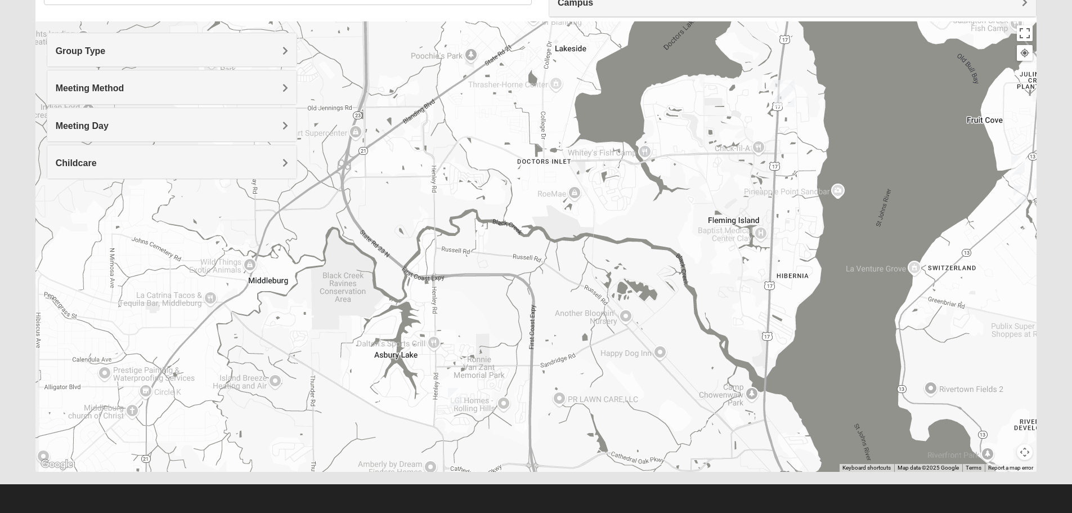
click at [453, 396] on img "1825 Mixed Fennell 32043" at bounding box center [455, 397] width 14 height 19
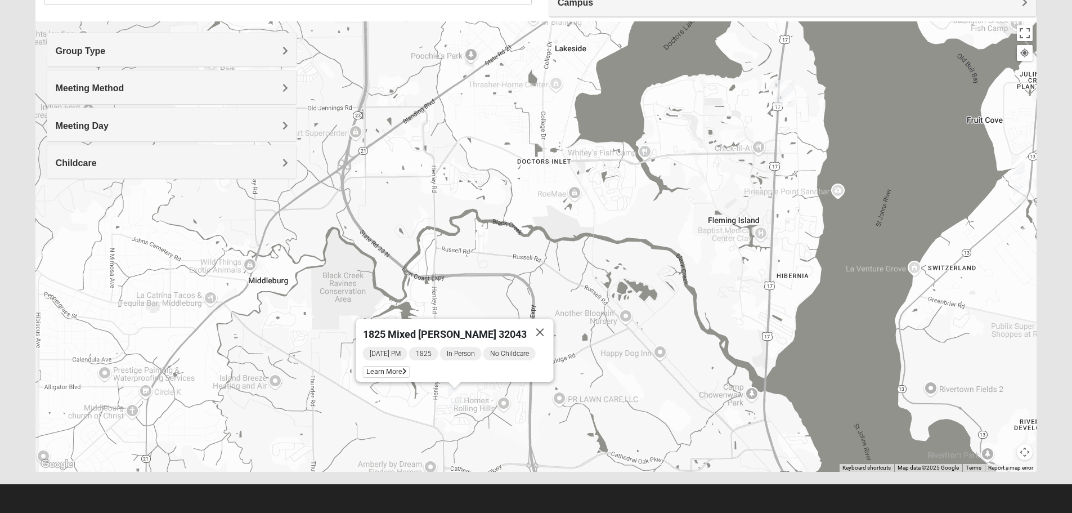
click at [376, 373] on div "[DATE] PM 1825 In Person No Childcare Learn More" at bounding box center [457, 364] width 191 height 36
click at [376, 366] on span "Learn More" at bounding box center [385, 372] width 47 height 12
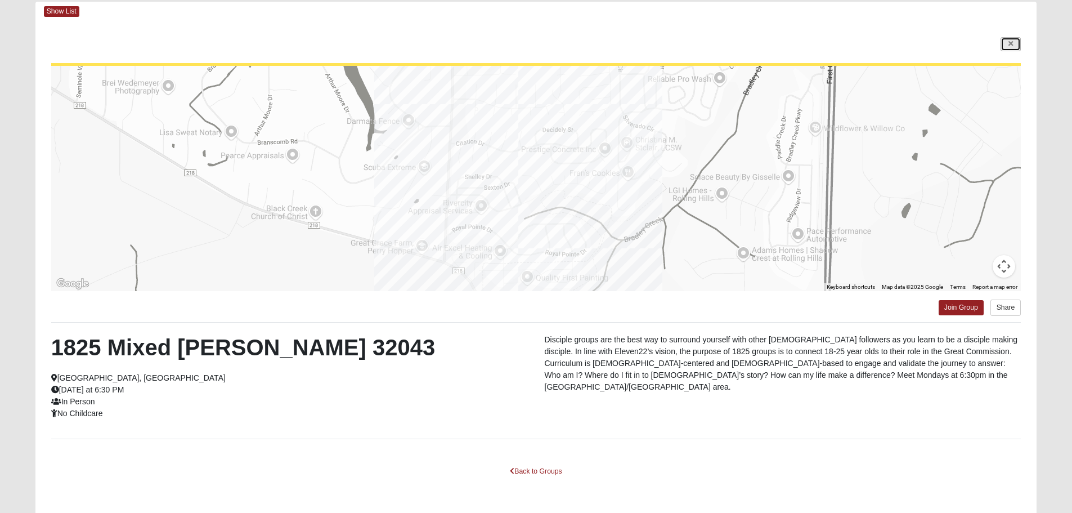
click at [1015, 41] on link at bounding box center [1011, 44] width 20 height 14
